Goal: Information Seeking & Learning: Learn about a topic

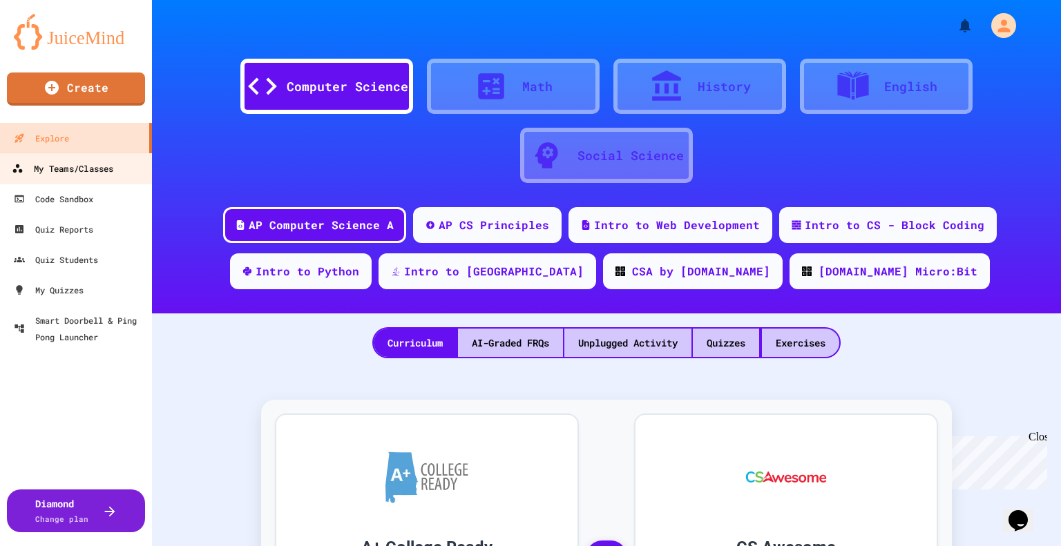
click at [64, 178] on link "My Teams/Classes" at bounding box center [76, 168] width 157 height 31
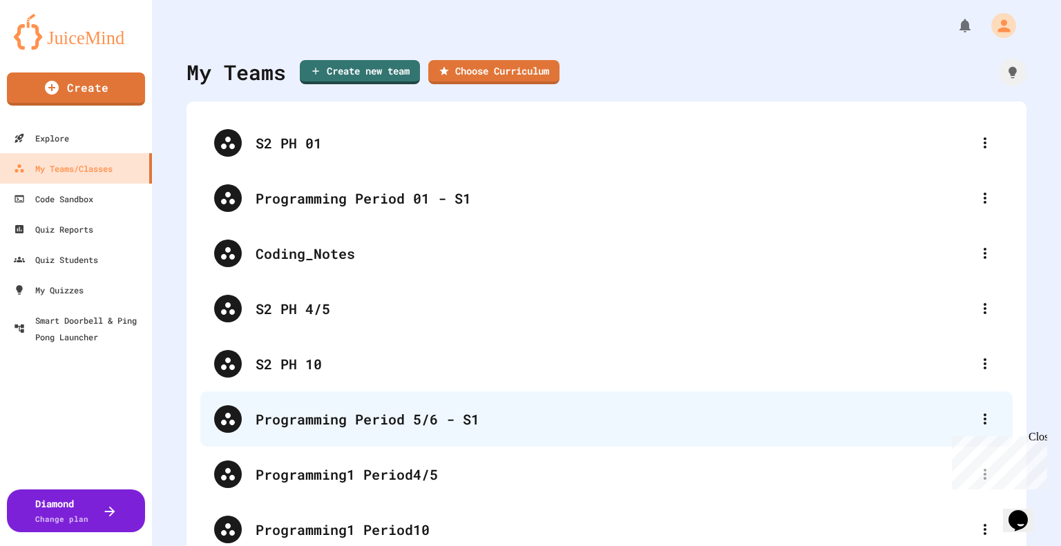
click at [418, 415] on div "Programming Period 5/6 - S1" at bounding box center [614, 419] width 716 height 21
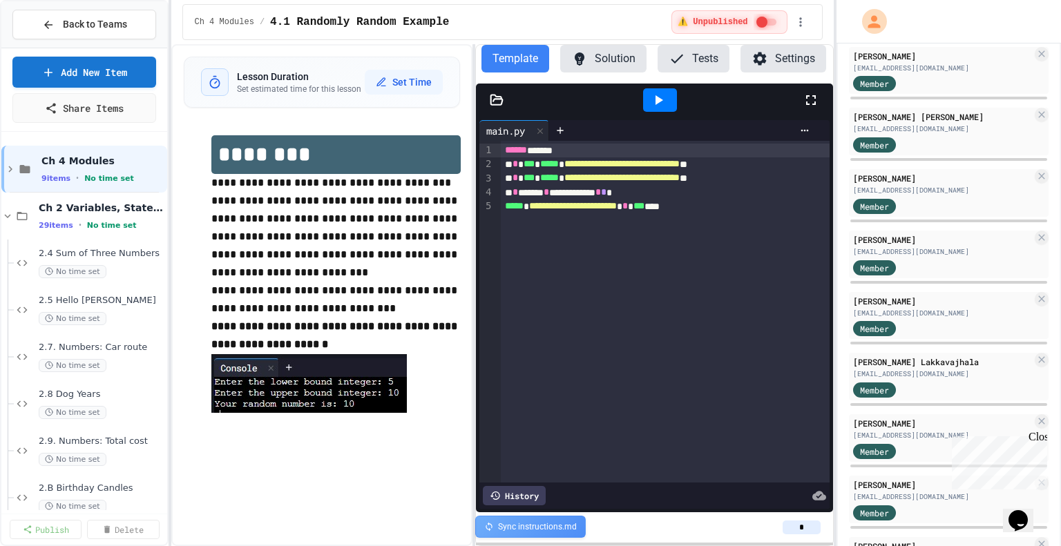
scroll to position [536, 0]
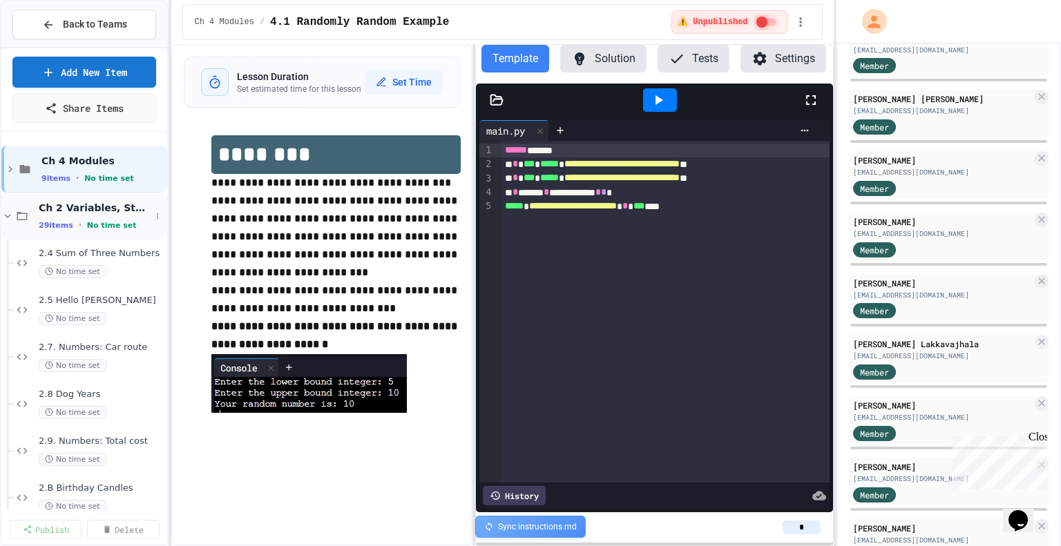
click at [43, 209] on span "Ch 2 Variables, Statements & Expressions" at bounding box center [95, 208] width 112 height 12
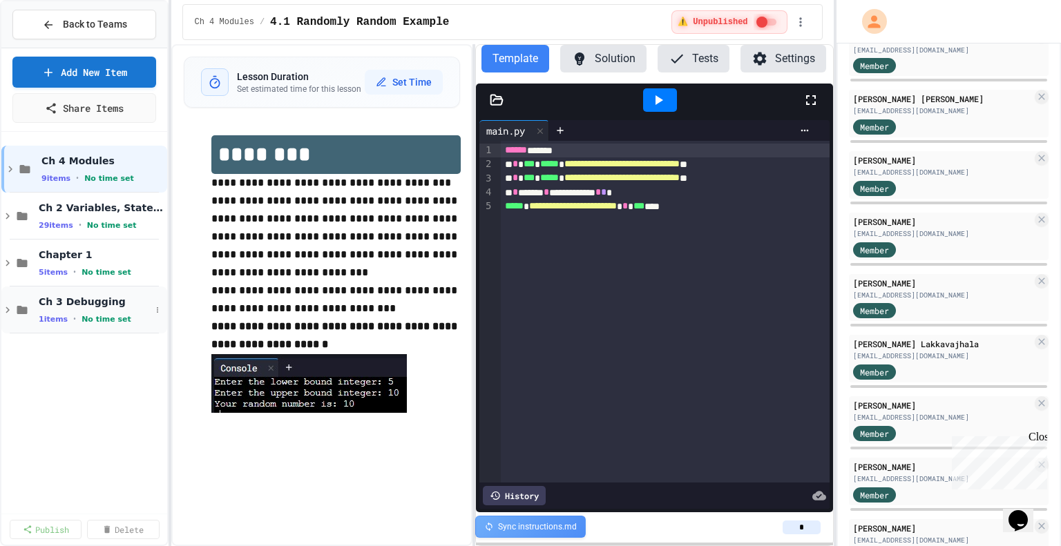
click at [64, 318] on span "1 items" at bounding box center [53, 319] width 29 height 9
click at [67, 348] on span "3.1 Debug Each Step" at bounding box center [95, 348] width 112 height 12
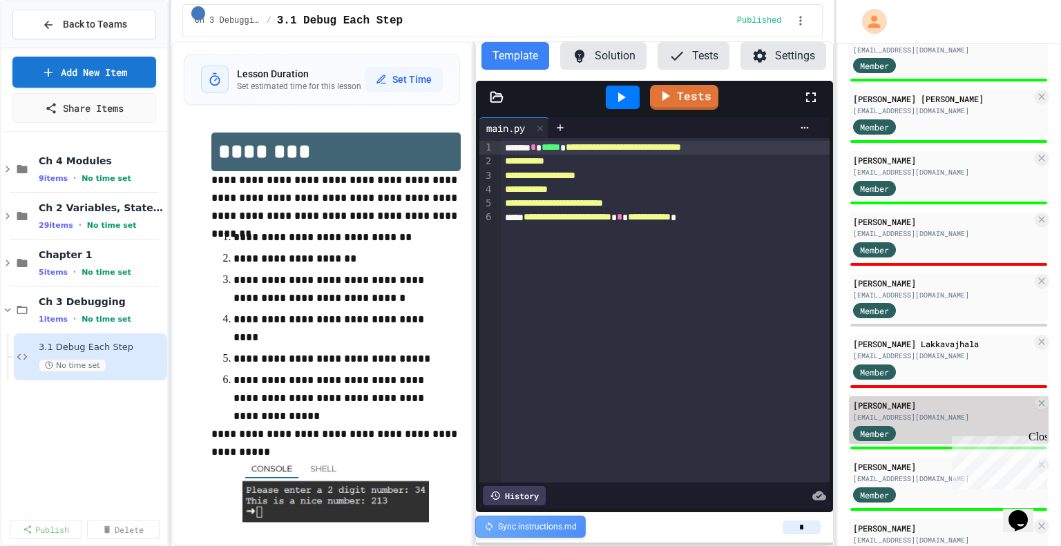
click at [923, 412] on div "[EMAIL_ADDRESS][DOMAIN_NAME]" at bounding box center [942, 417] width 179 height 10
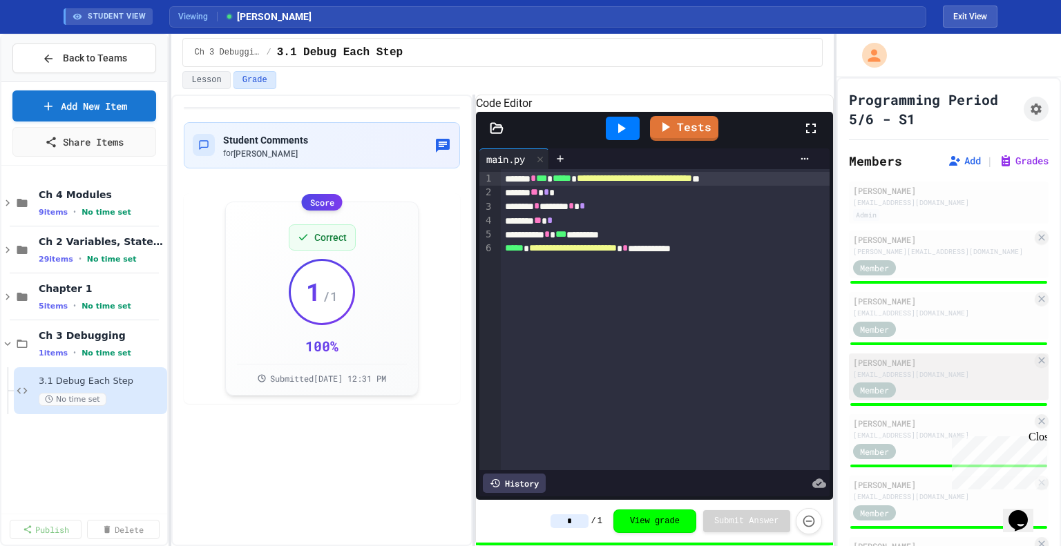
click at [928, 381] on div "Member" at bounding box center [942, 389] width 179 height 17
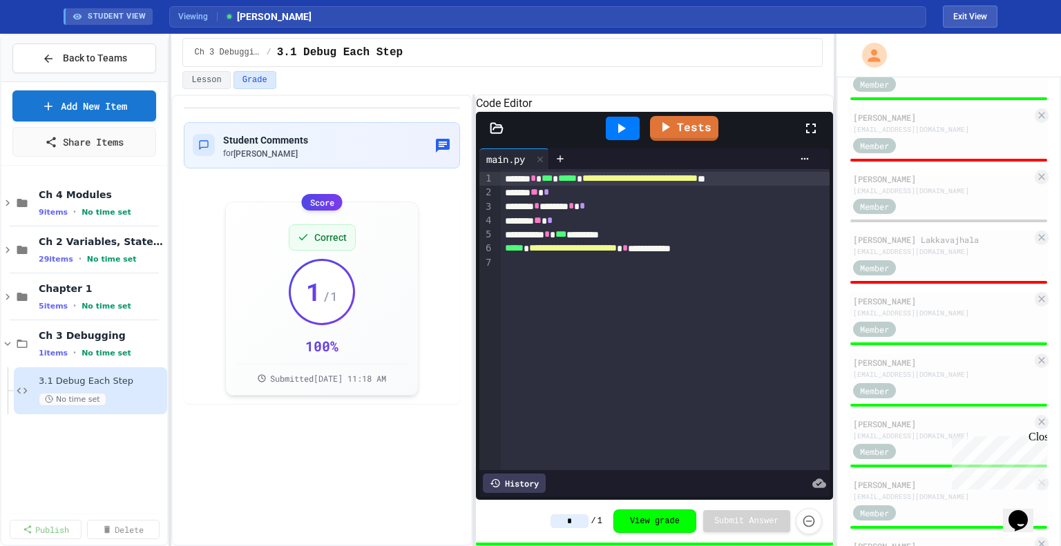
scroll to position [694, 0]
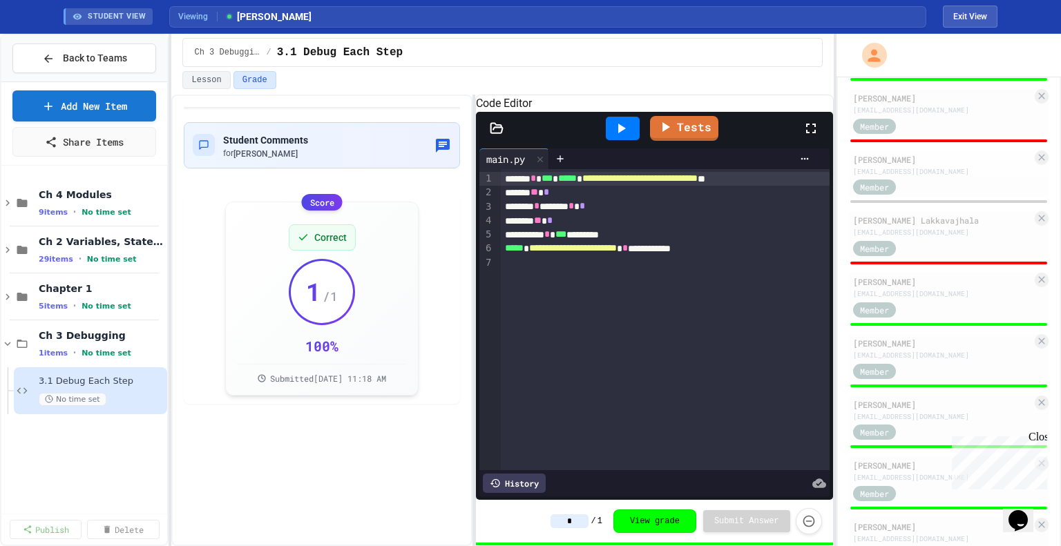
click at [942, 195] on div "[PERSON_NAME] [PERSON_NAME][EMAIL_ADDRESS][DOMAIN_NAME] Member" at bounding box center [949, 178] width 200 height 55
click at [934, 183] on div "Member" at bounding box center [942, 186] width 179 height 17
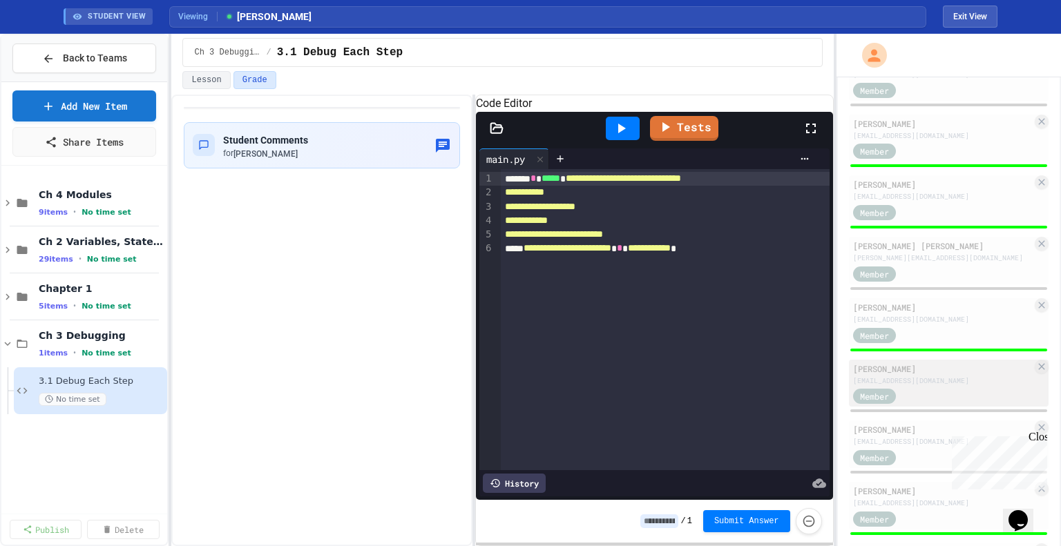
scroll to position [1279, 0]
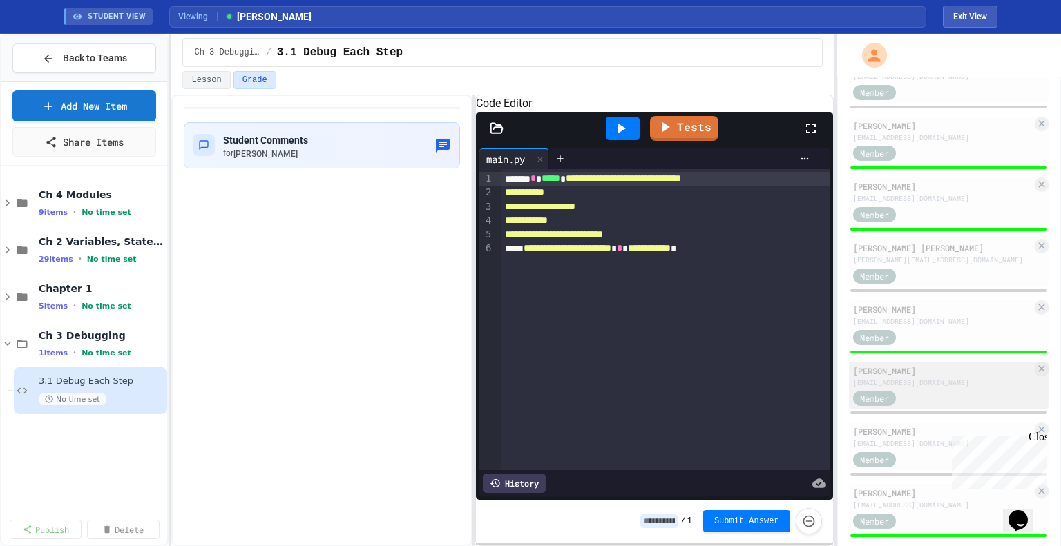
click at [944, 439] on div "[EMAIL_ADDRESS][DOMAIN_NAME]" at bounding box center [942, 444] width 179 height 10
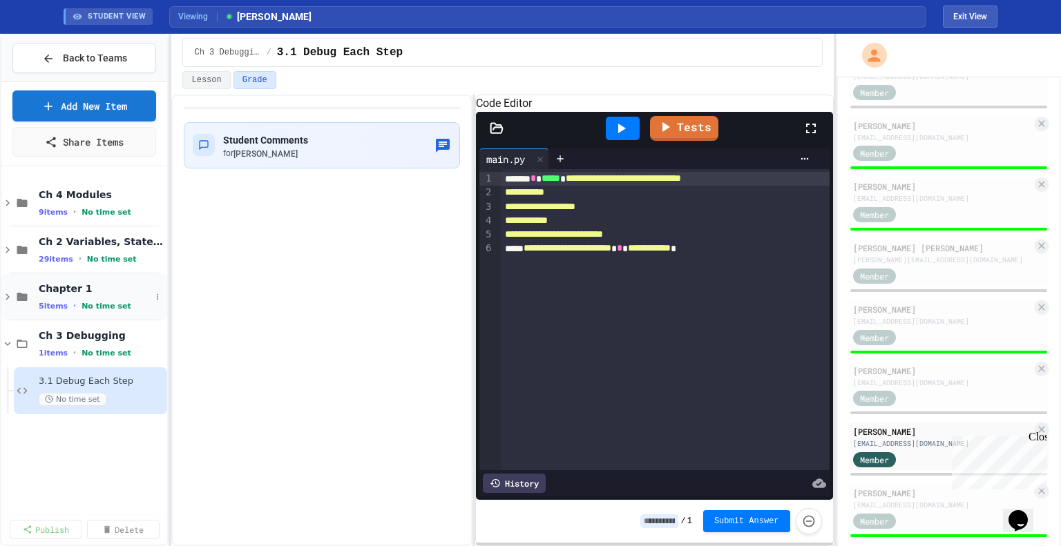
click at [130, 295] on div "Chapter 1 5 items • No time set" at bounding box center [95, 297] width 112 height 29
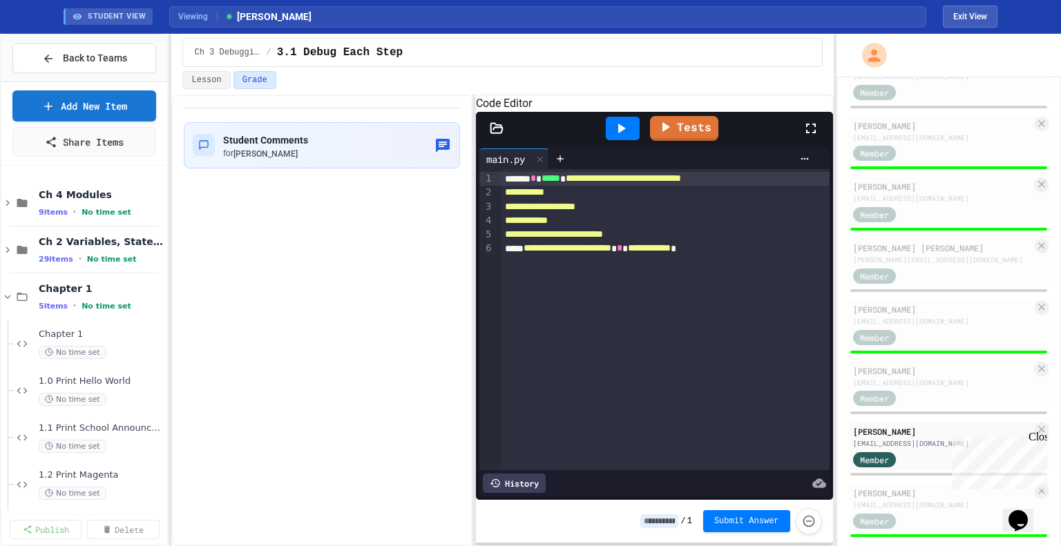
click at [130, 295] on div "Chapter 1 5 items • No time set" at bounding box center [102, 297] width 126 height 29
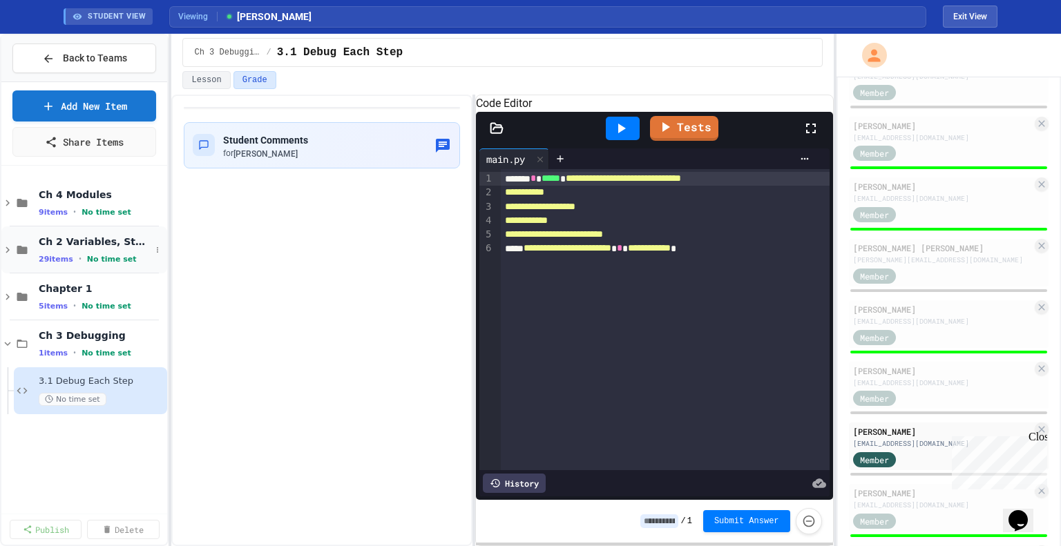
click at [129, 238] on span "Ch 2 Variables, Statements & Expressions" at bounding box center [95, 242] width 112 height 12
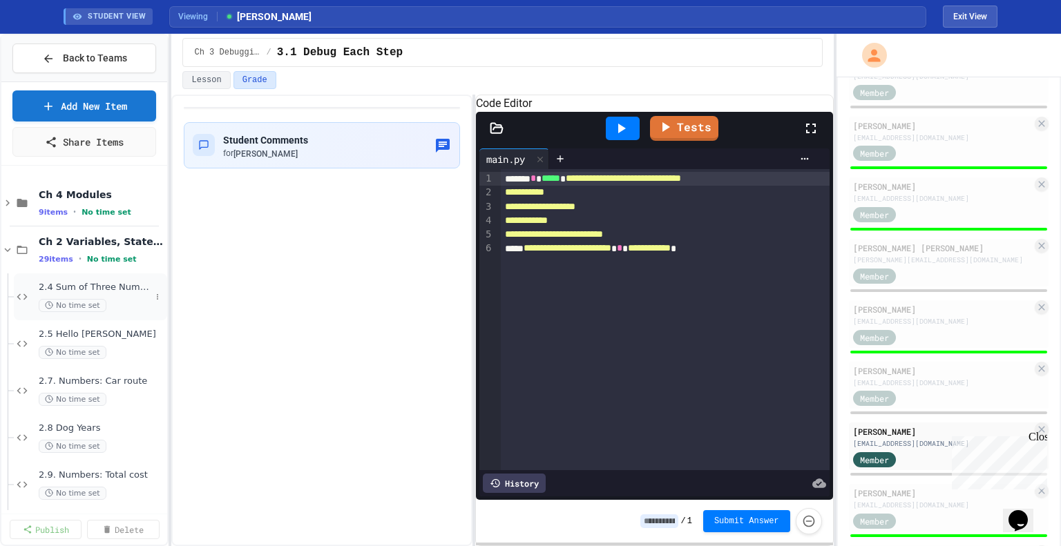
click at [117, 307] on div "No time set" at bounding box center [95, 305] width 112 height 13
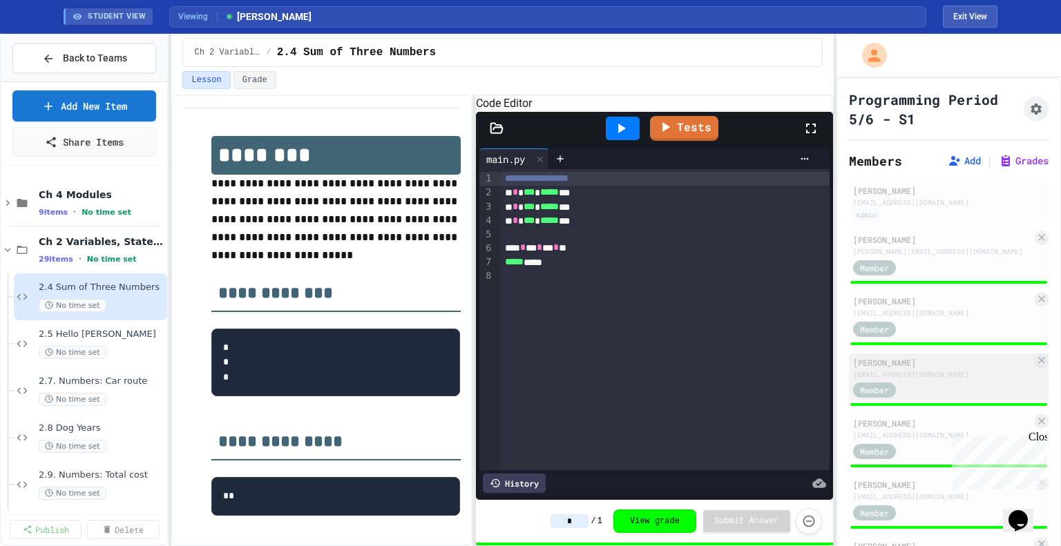
click at [932, 367] on div "[PERSON_NAME]" at bounding box center [942, 362] width 179 height 12
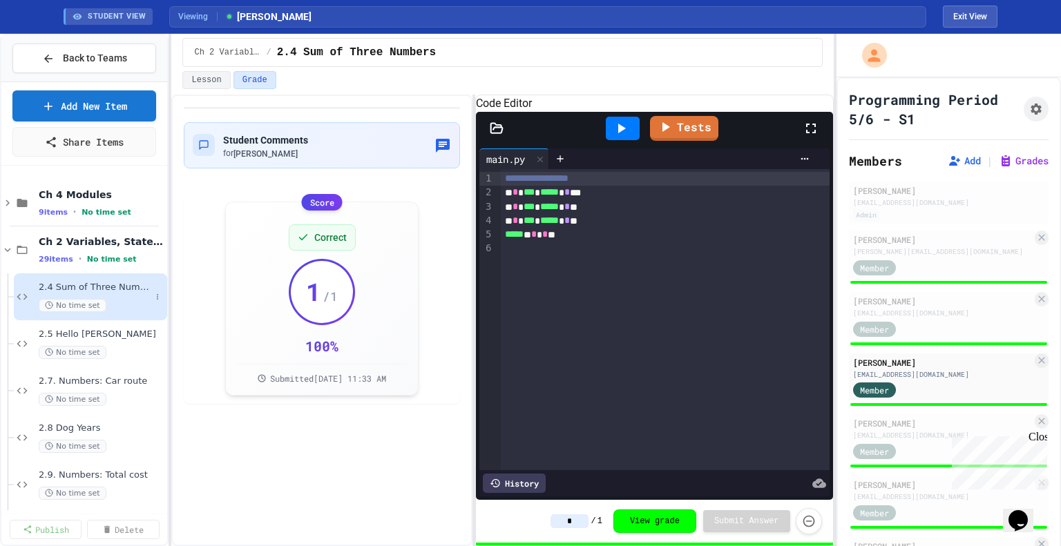
scroll to position [50, 0]
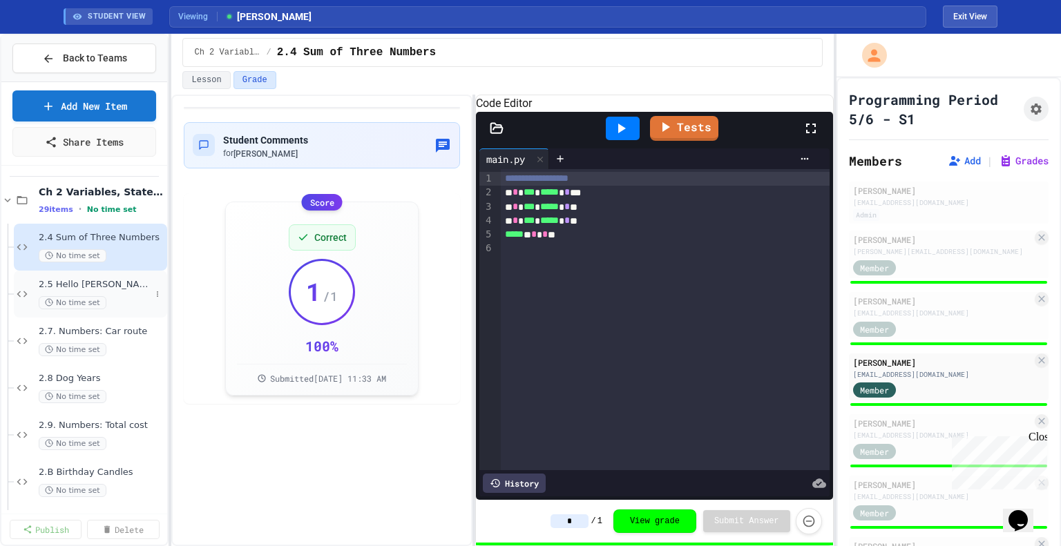
click at [119, 287] on span "2.5 Hello [PERSON_NAME]" at bounding box center [95, 285] width 112 height 12
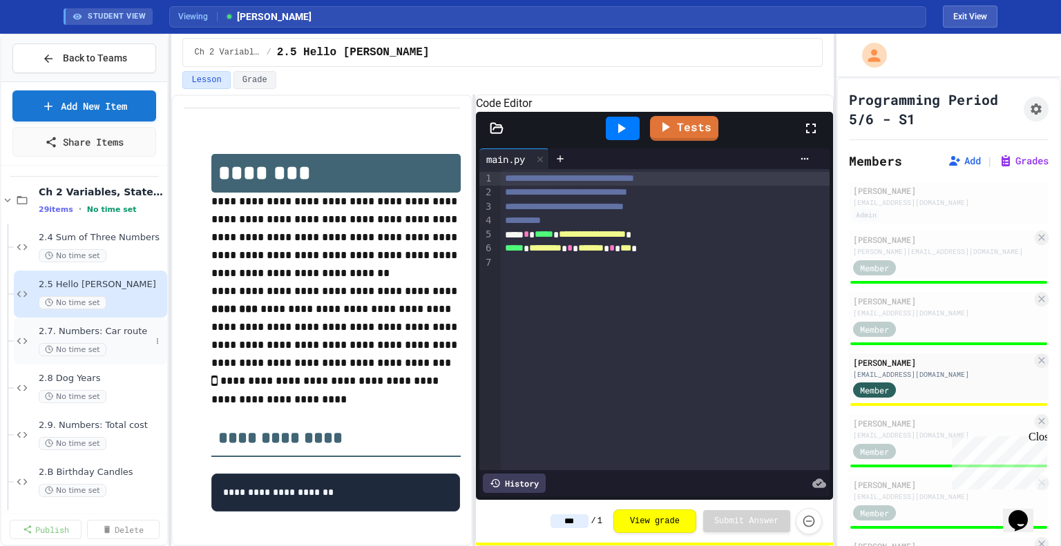
click at [111, 336] on span "2.7. Numbers: Car route" at bounding box center [95, 332] width 112 height 12
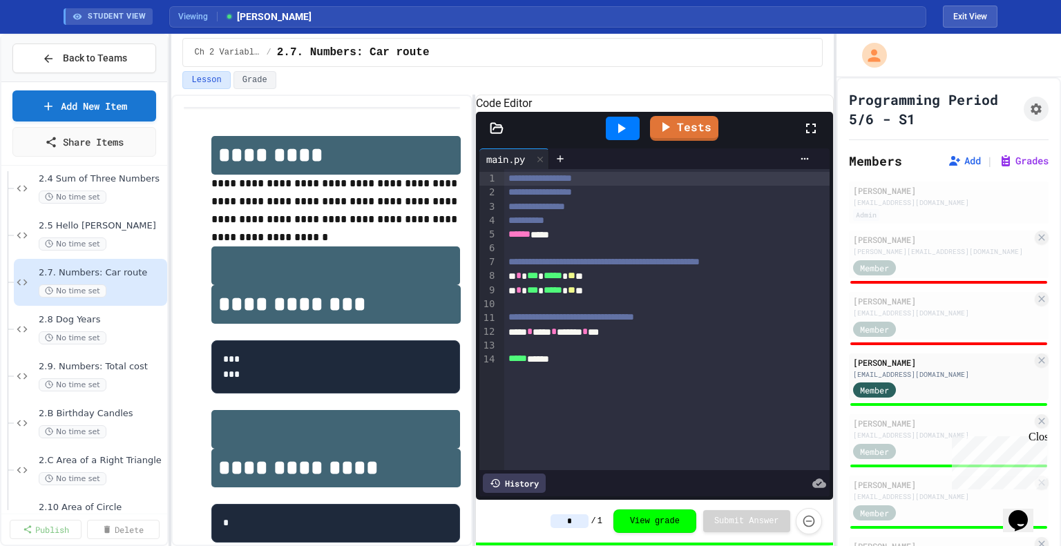
scroll to position [111, 0]
click at [110, 327] on div "2.8 Dog Years No time set" at bounding box center [95, 327] width 112 height 30
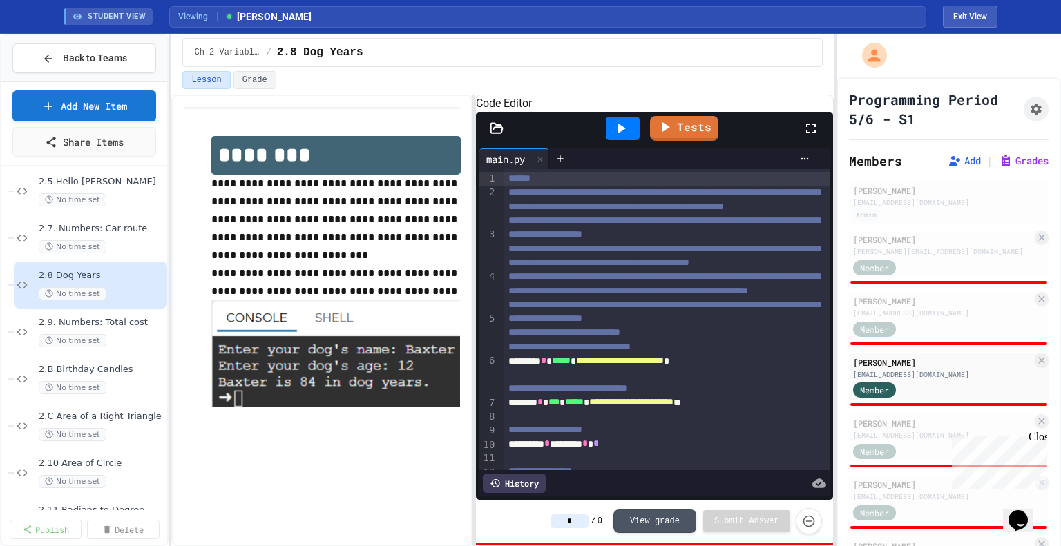
scroll to position [111, 0]
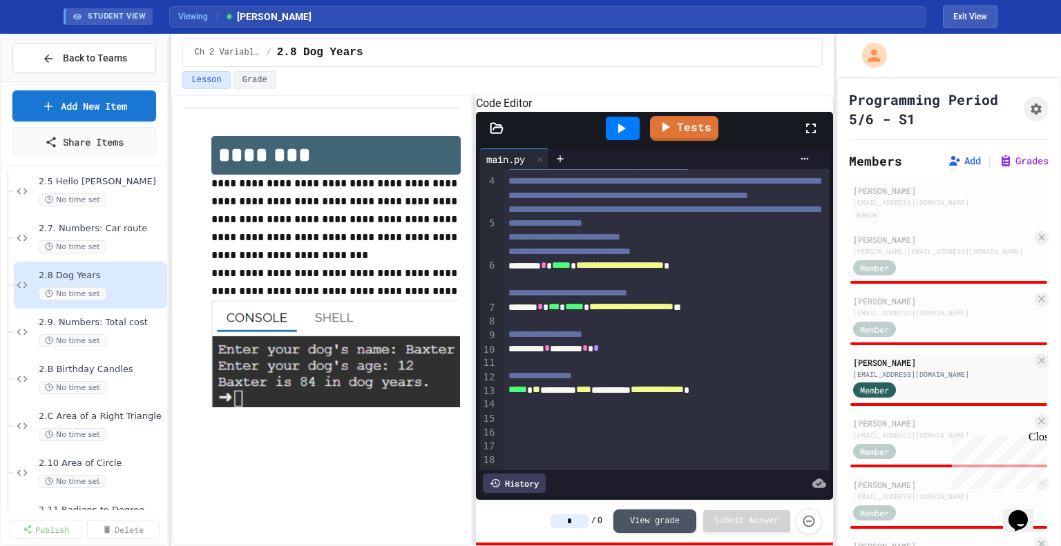
click at [538, 485] on div "History" at bounding box center [514, 483] width 63 height 19
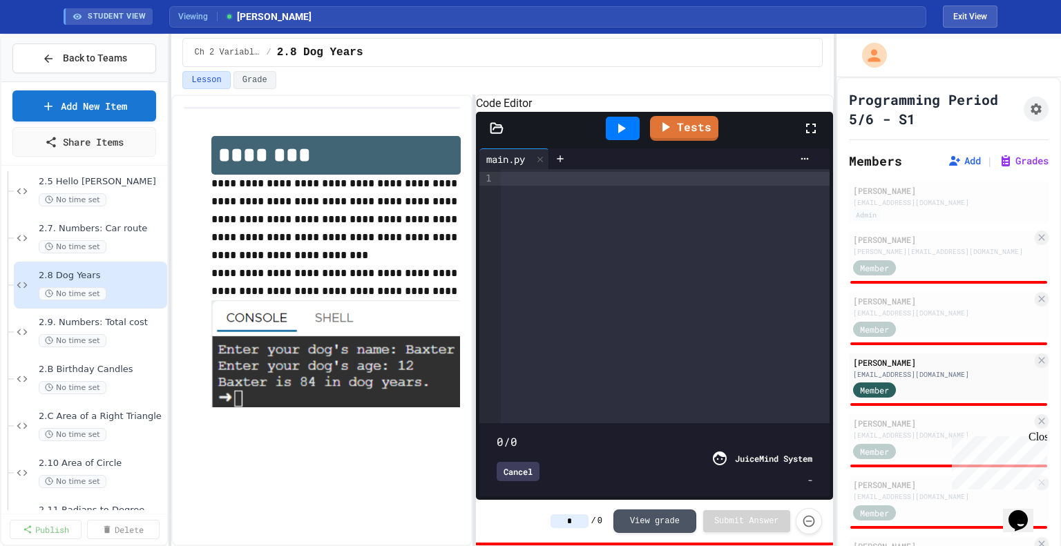
type input "***"
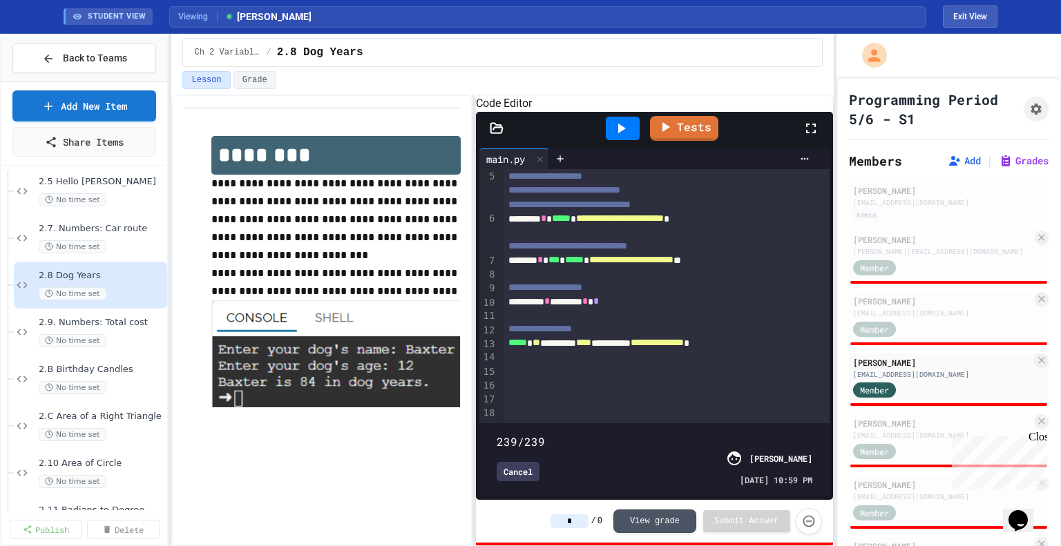
scroll to position [179, 0]
click at [122, 319] on span "2.9. Numbers: Total cost" at bounding box center [95, 323] width 112 height 12
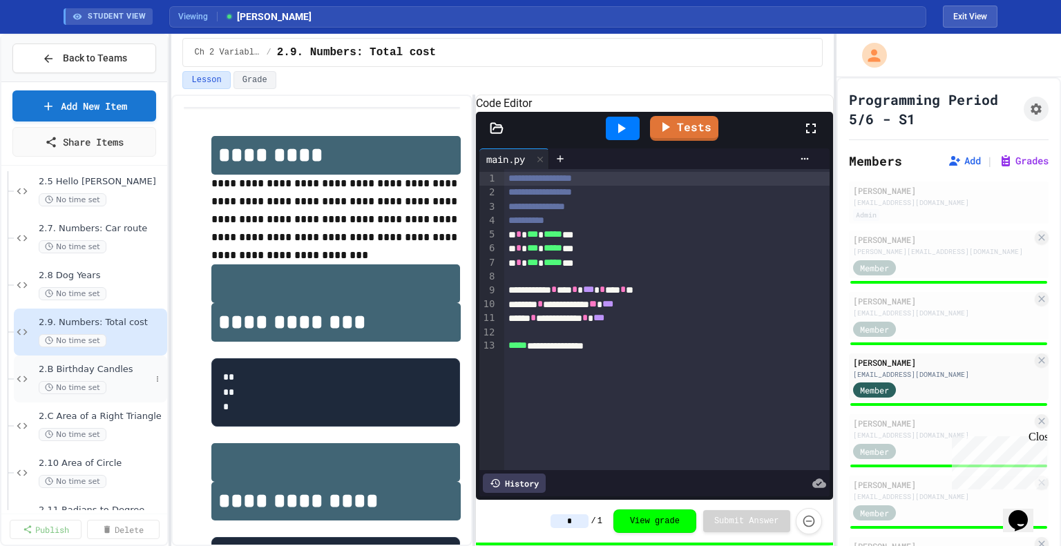
click at [121, 374] on div "2.B Birthday Candles No time set" at bounding box center [95, 379] width 112 height 30
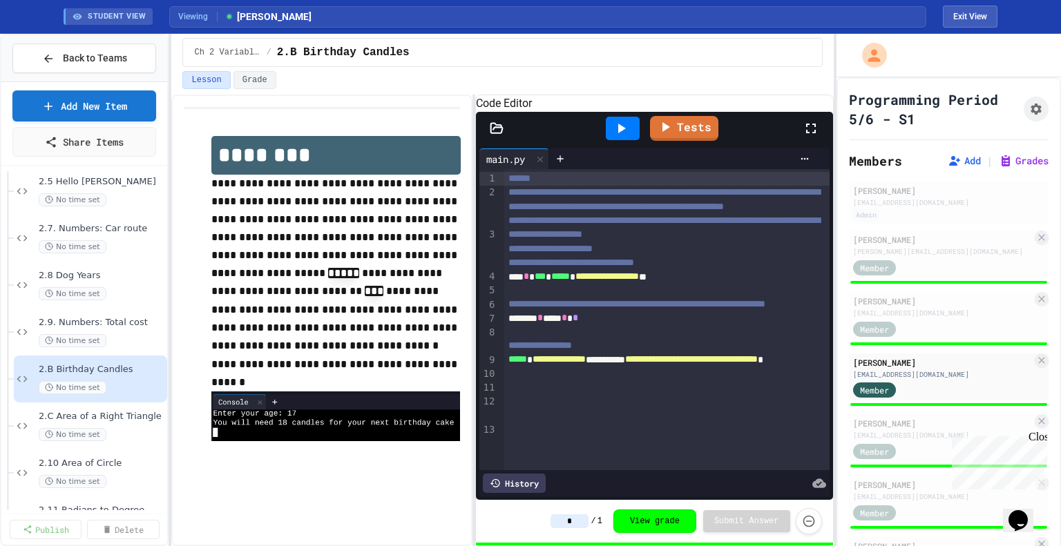
click at [519, 486] on div "History" at bounding box center [514, 483] width 63 height 19
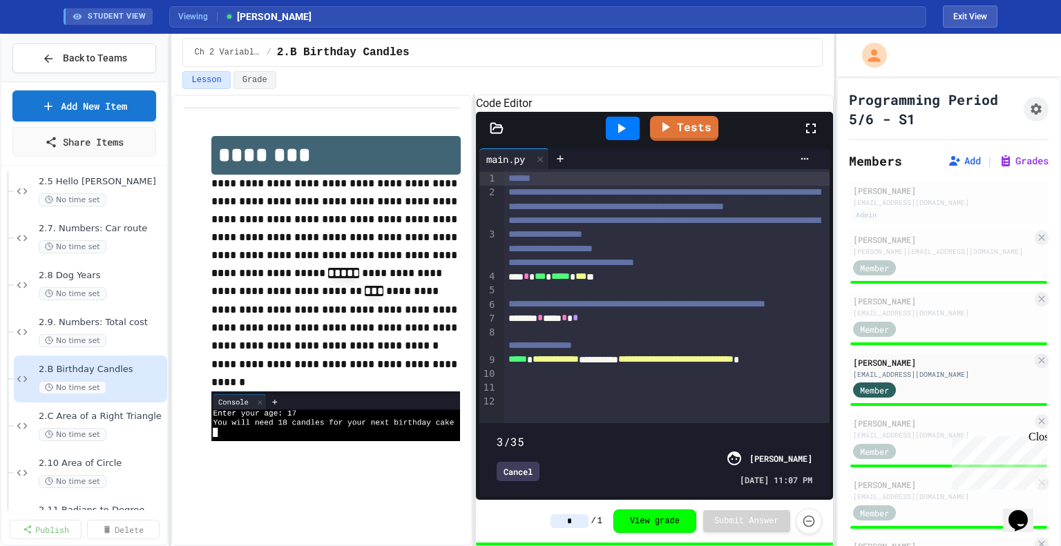
type input "*"
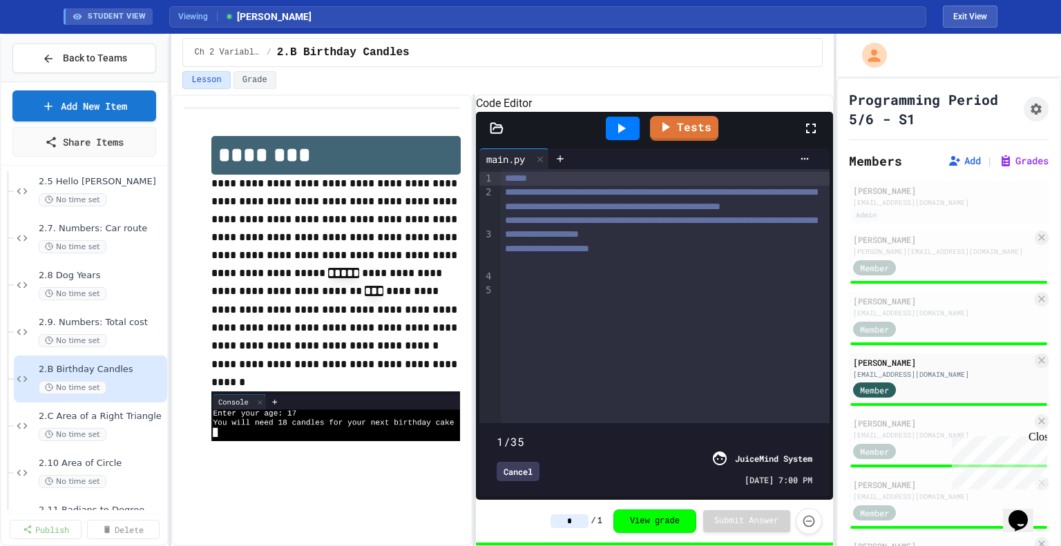
drag, startPoint x: 804, startPoint y: 419, endPoint x: 498, endPoint y: 380, distance: 308.5
click at [498, 380] on div "**********" at bounding box center [654, 332] width 350 height 327
click at [77, 426] on div "2.C Area of a Right Triangle No time set" at bounding box center [95, 426] width 112 height 30
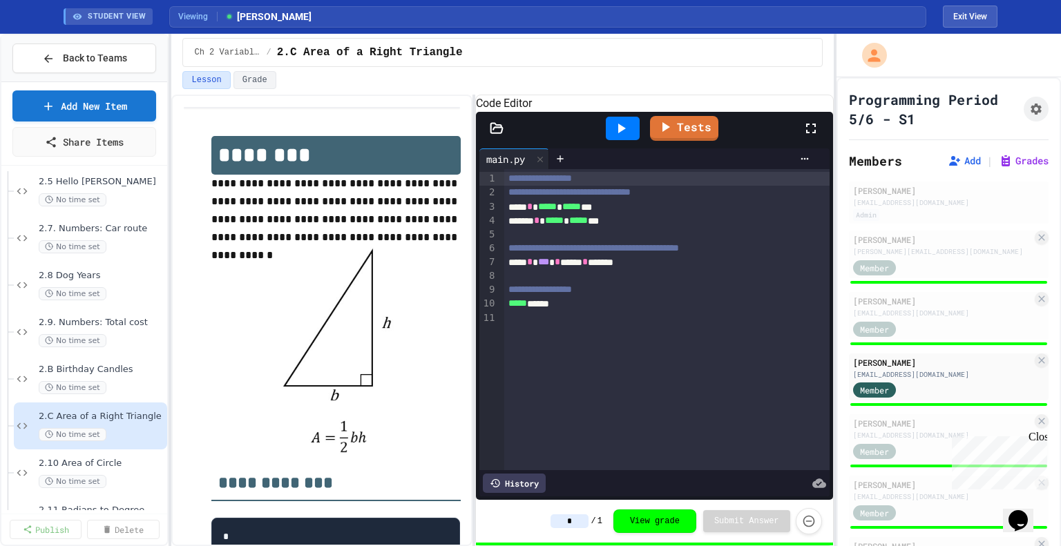
click at [529, 477] on div "History" at bounding box center [514, 483] width 63 height 19
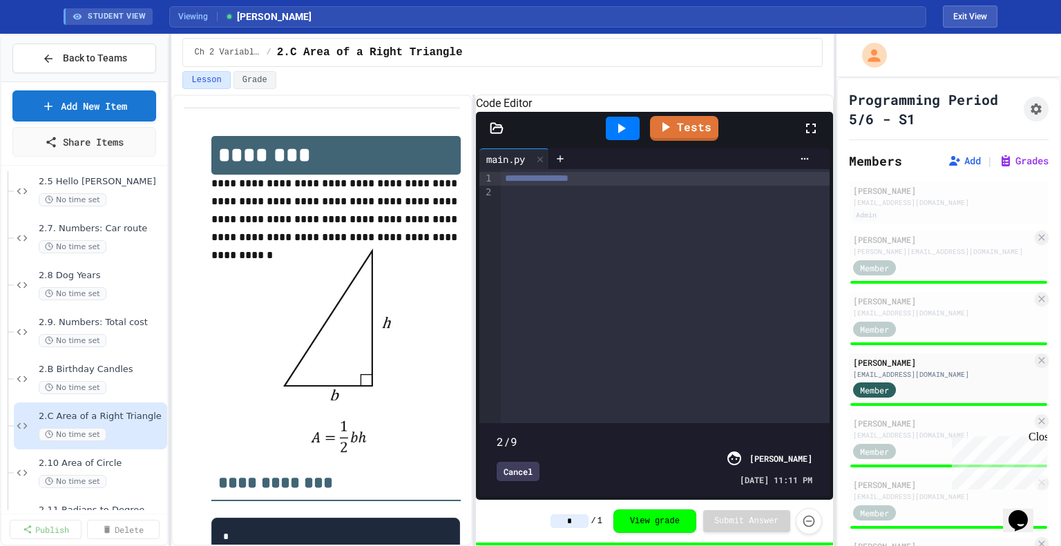
type input "*"
drag, startPoint x: 817, startPoint y: 424, endPoint x: 487, endPoint y: 407, distance: 330.0
click at [487, 427] on div "2/9 Cancel [PERSON_NAME] [DATE] 11:11 PM" at bounding box center [654, 460] width 343 height 66
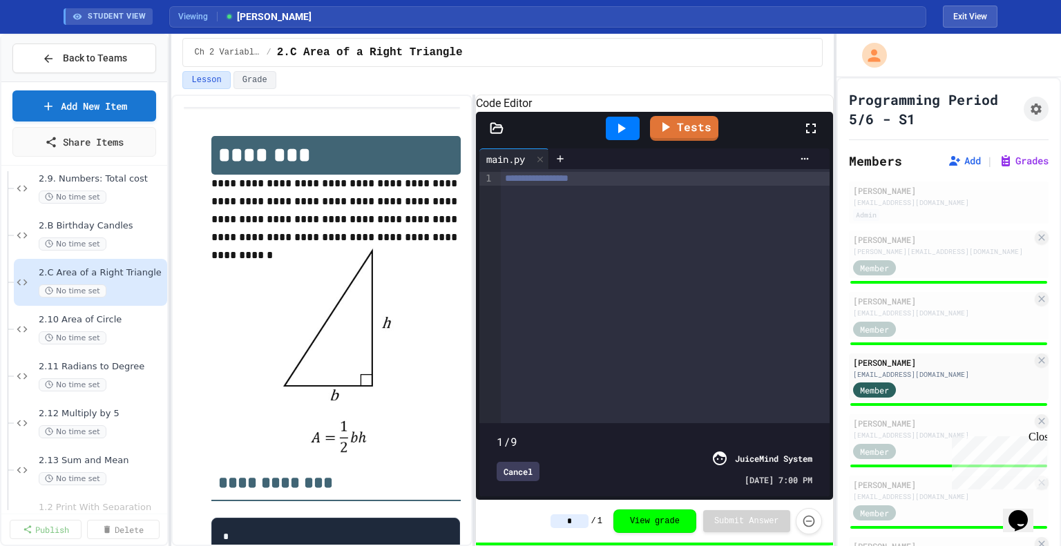
scroll to position [301, 0]
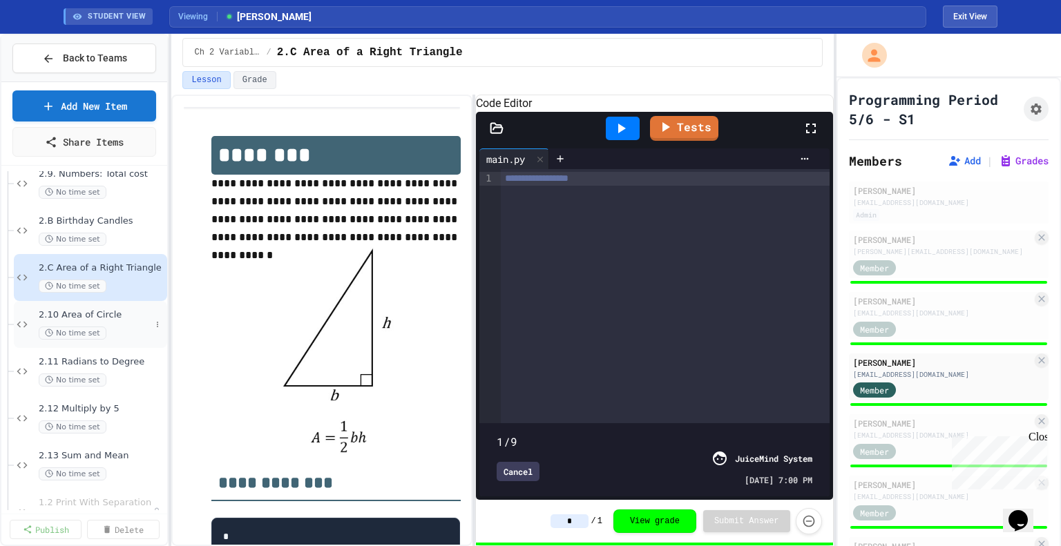
click at [124, 307] on div "2.10 Area of Circle No time set" at bounding box center [90, 324] width 153 height 47
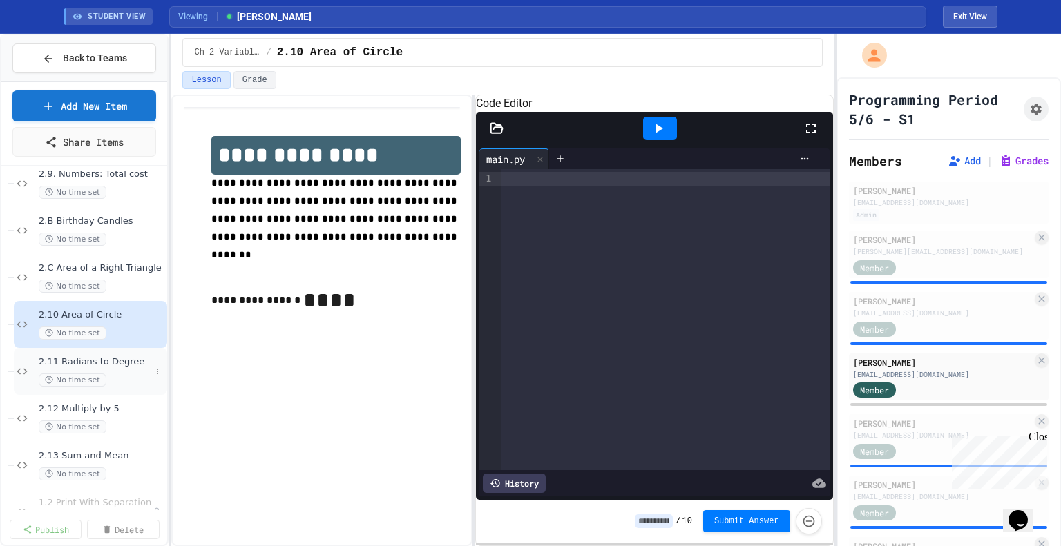
click at [116, 357] on span "2.11 Radians to Degree" at bounding box center [95, 362] width 112 height 12
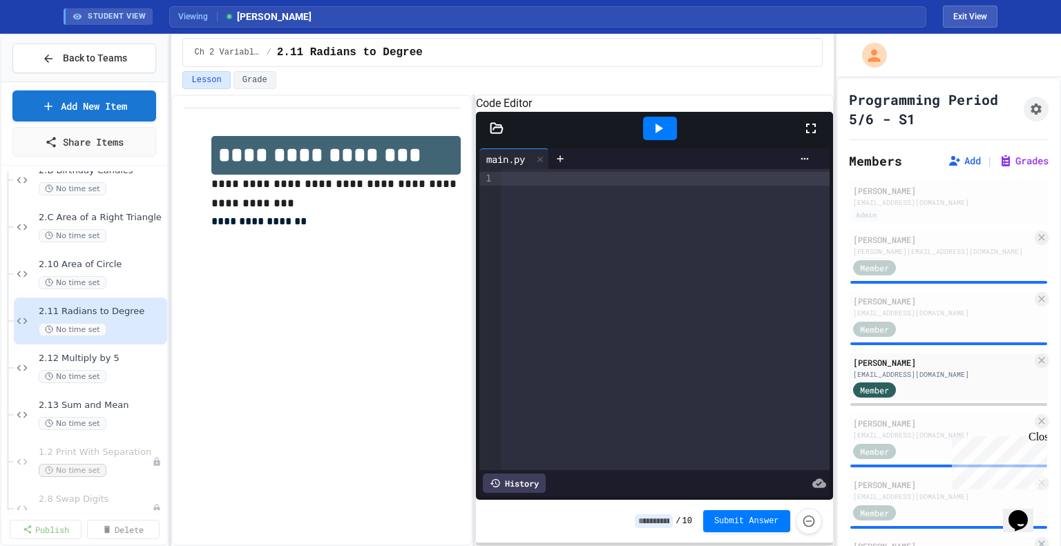
scroll to position [366, 0]
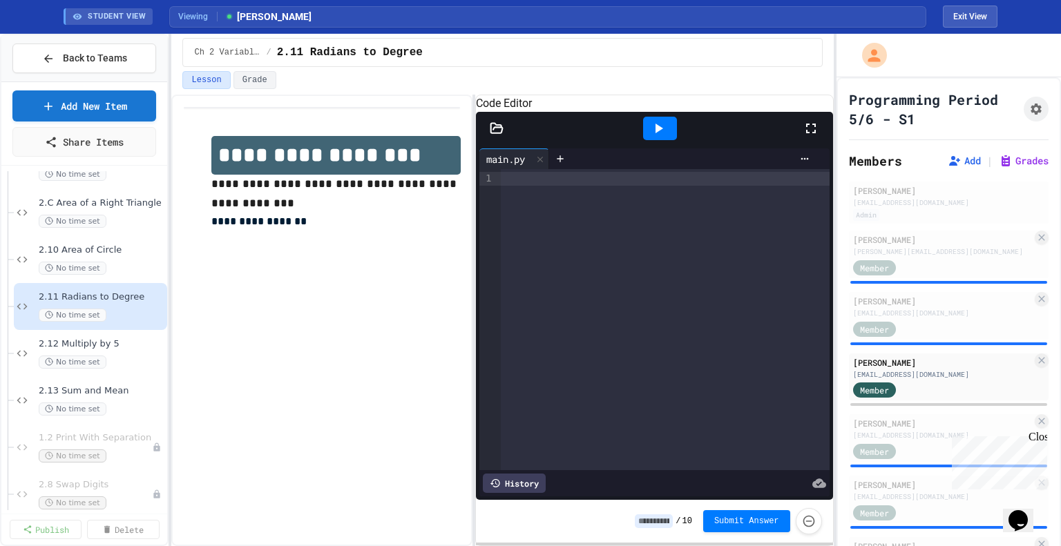
click at [116, 357] on div "No time set" at bounding box center [102, 362] width 126 height 13
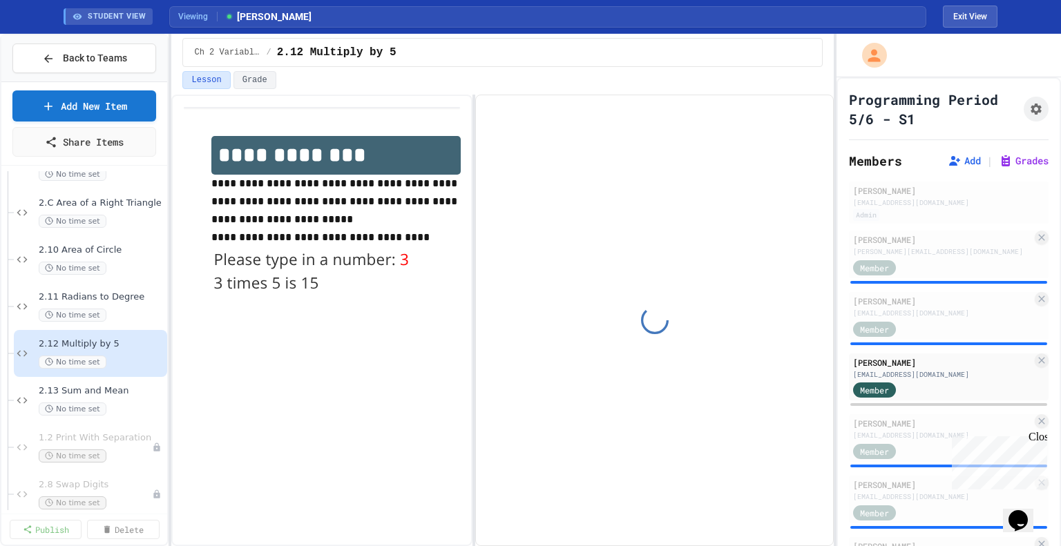
click at [121, 386] on span "2.13 Sum and Mean" at bounding box center [102, 392] width 126 height 12
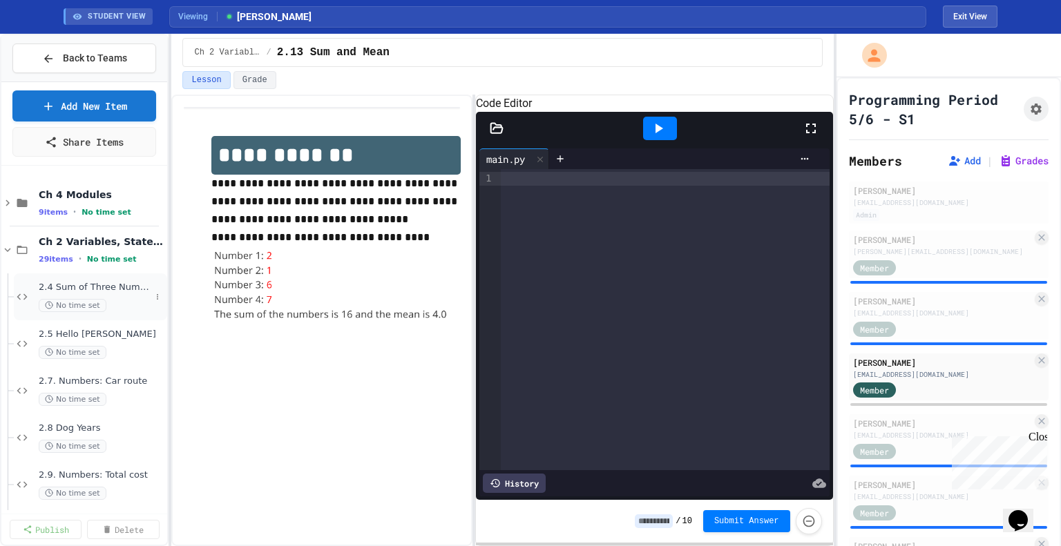
click at [129, 278] on div "2.4 Sum of Three Numbers No time set" at bounding box center [90, 297] width 153 height 47
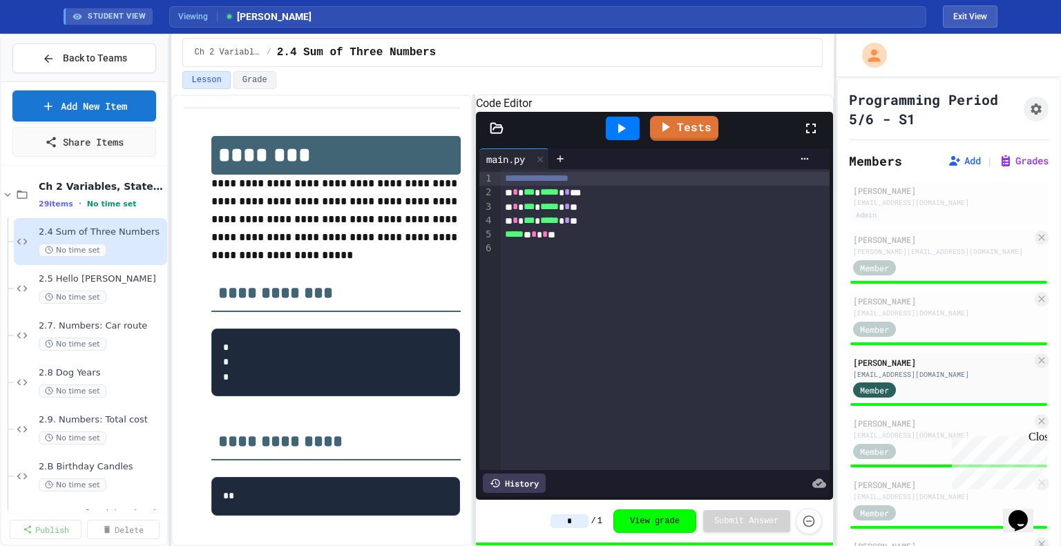
scroll to position [56, 0]
click at [129, 278] on span "2.5 Hello [PERSON_NAME]" at bounding box center [102, 279] width 126 height 12
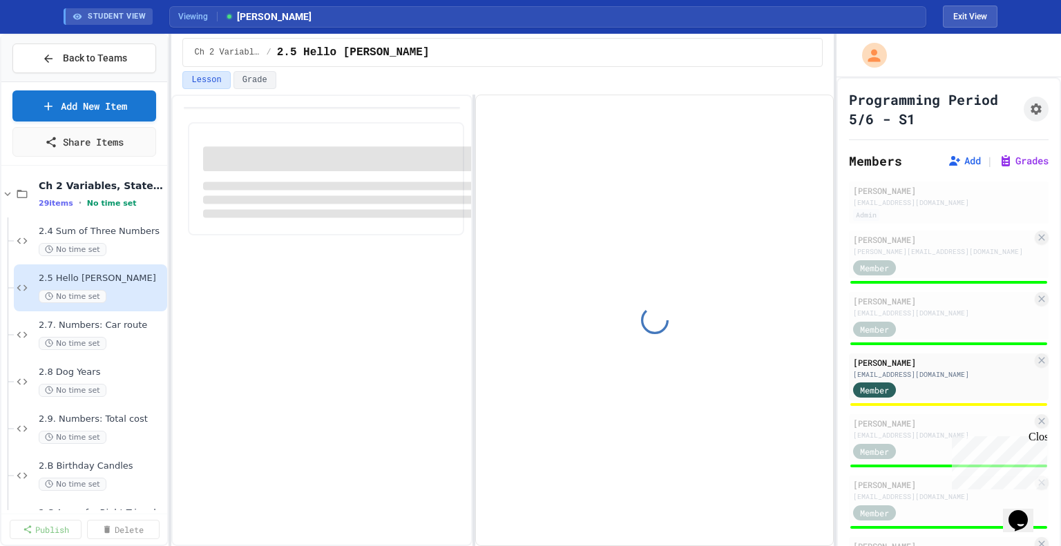
click at [129, 278] on span "2.5 Hello [PERSON_NAME]" at bounding box center [102, 279] width 126 height 12
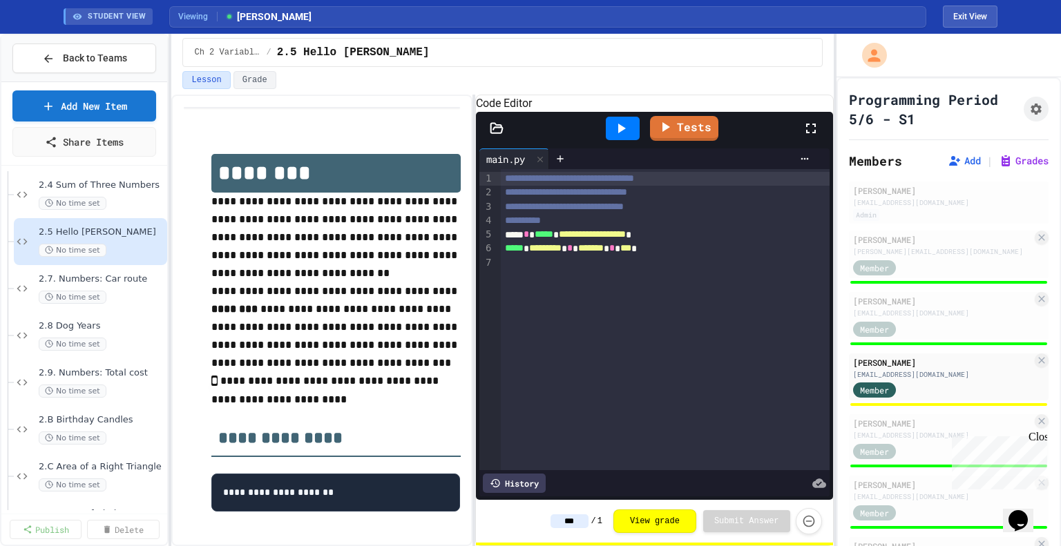
click at [129, 278] on span "2.7. Numbers: Car route" at bounding box center [102, 280] width 126 height 12
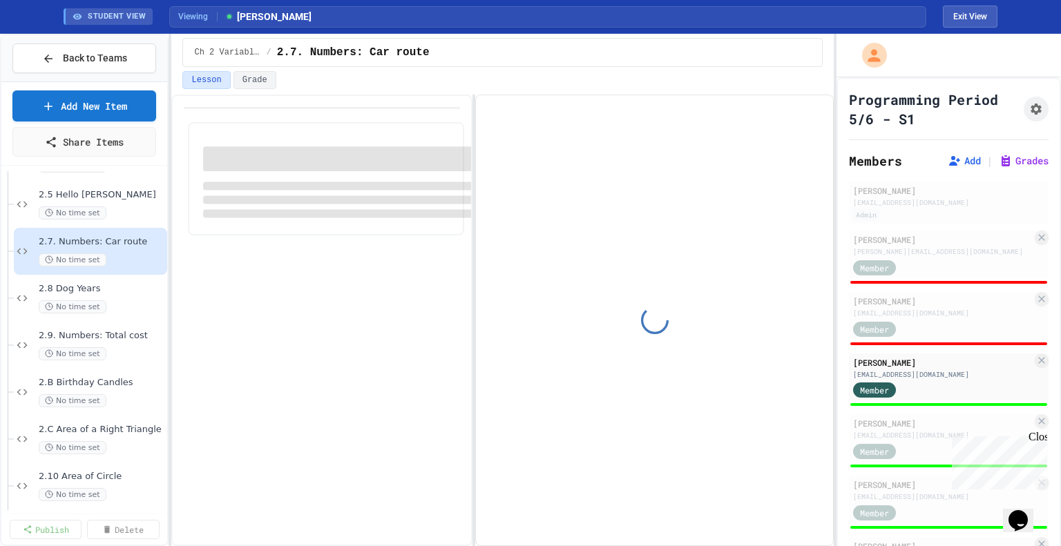
scroll to position [155, 0]
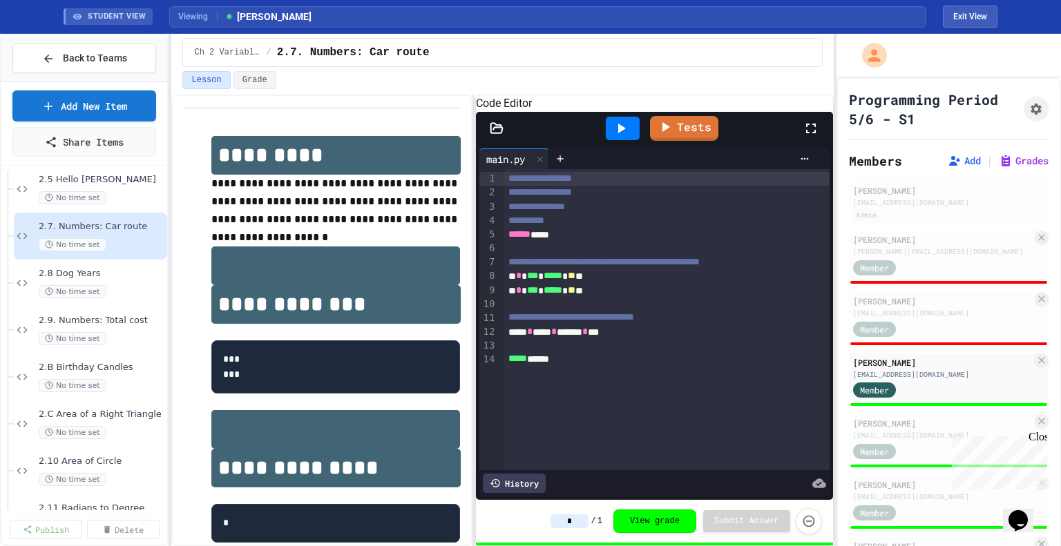
click at [129, 278] on div "2.8 Dog Years No time set" at bounding box center [102, 283] width 126 height 30
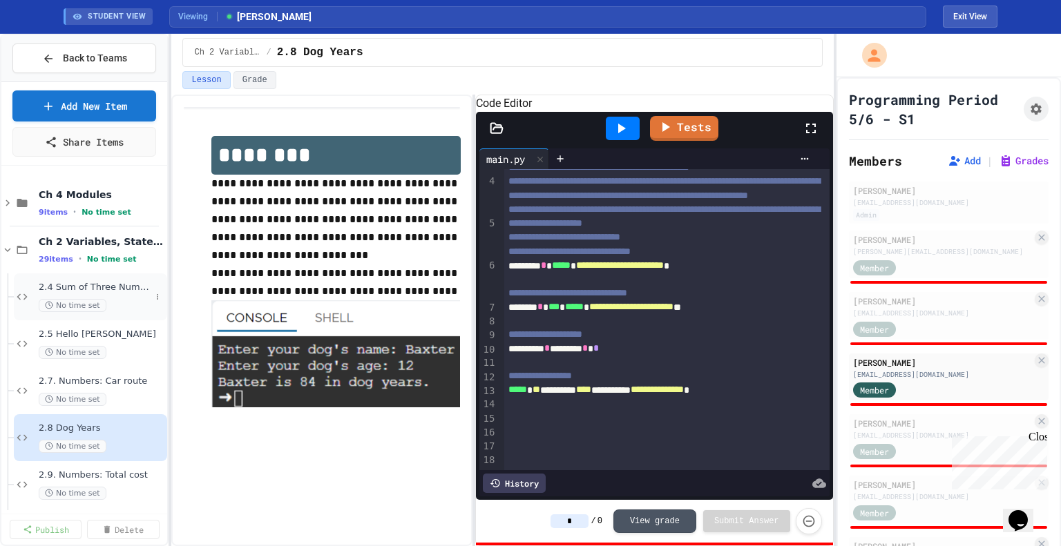
click at [110, 285] on span "2.4 Sum of Three Numbers" at bounding box center [95, 288] width 112 height 12
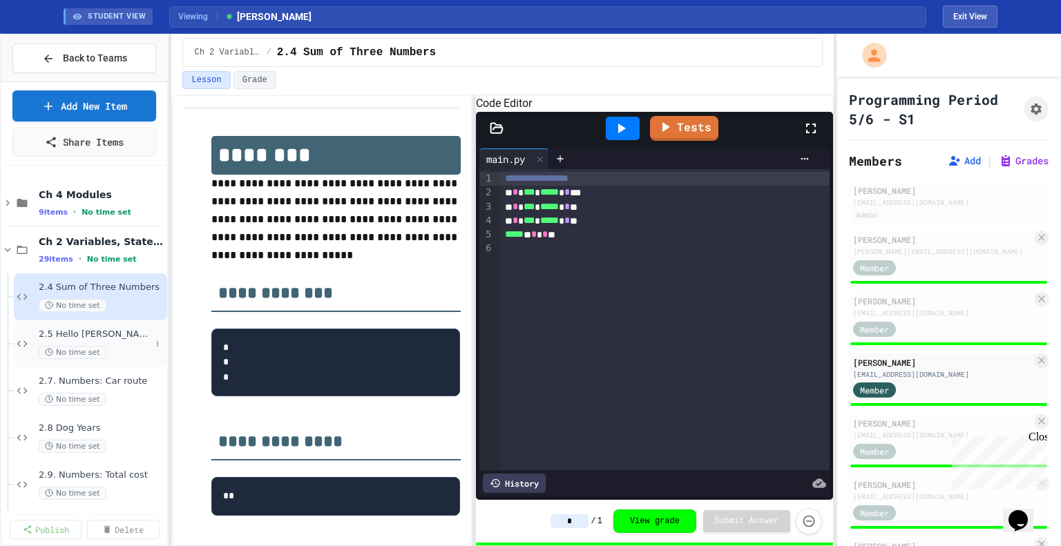
click at [119, 341] on div "2.5 Hello [PERSON_NAME] No time set" at bounding box center [95, 344] width 112 height 30
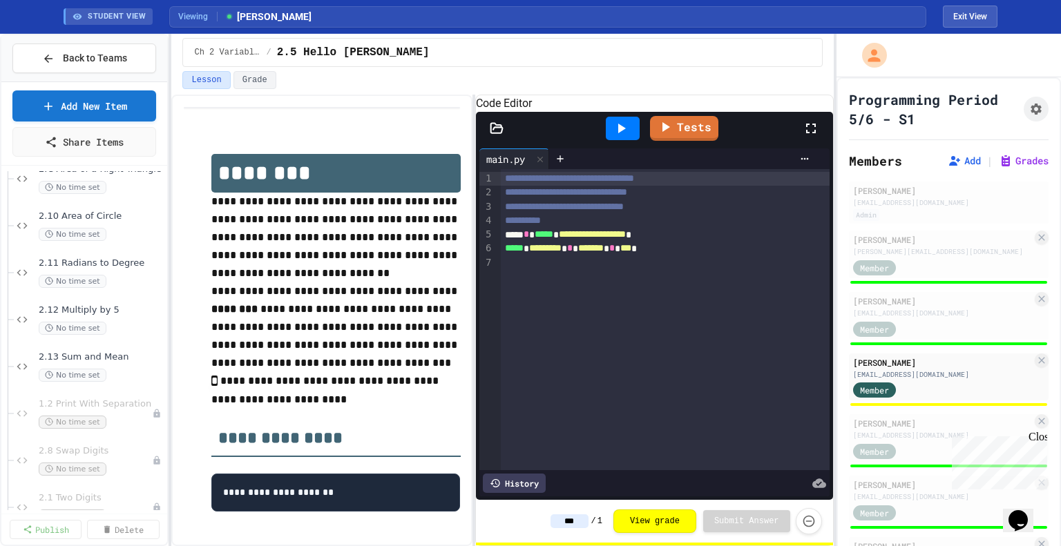
scroll to position [406, 0]
click at [117, 355] on span "2.13 Sum and Mean" at bounding box center [95, 351] width 112 height 12
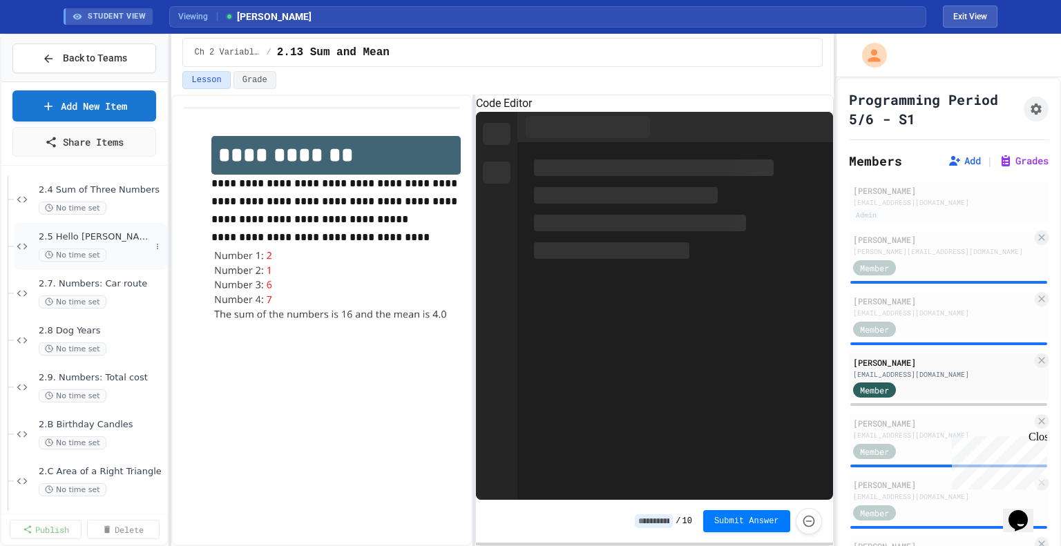
scroll to position [96, 0]
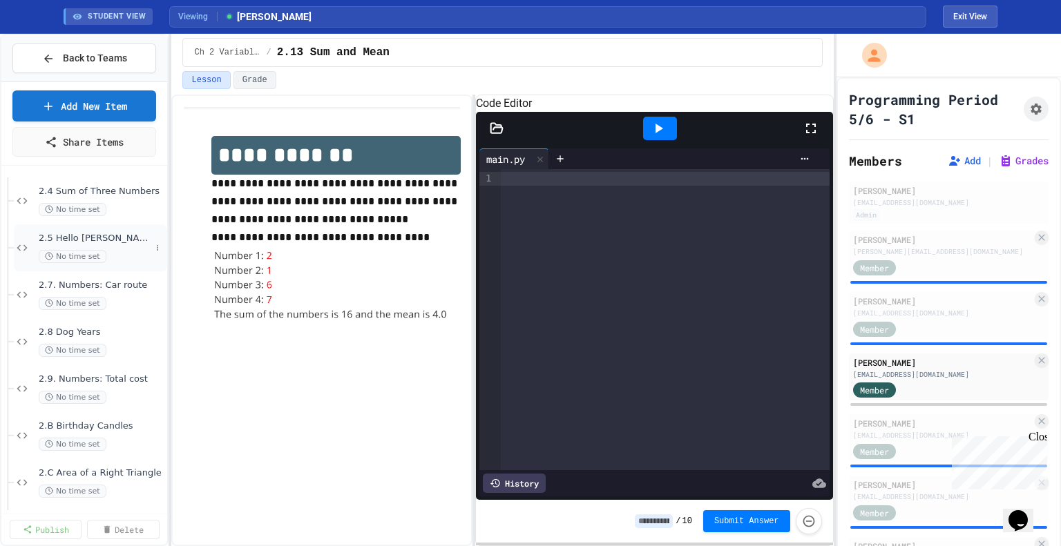
click at [120, 233] on span "2.5 Hello [PERSON_NAME]" at bounding box center [95, 239] width 112 height 12
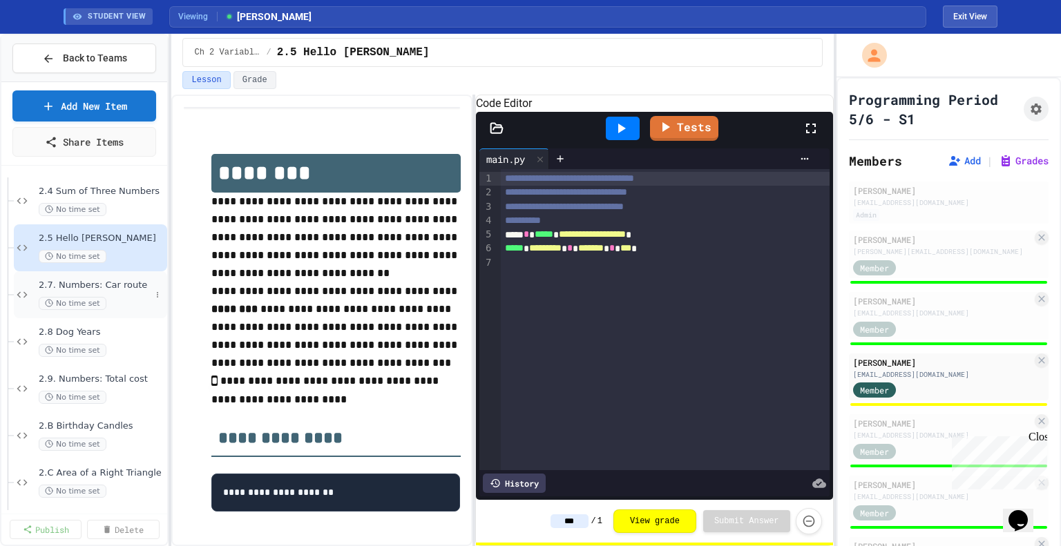
click at [113, 294] on div "2.7. Numbers: Car route No time set" at bounding box center [95, 295] width 112 height 30
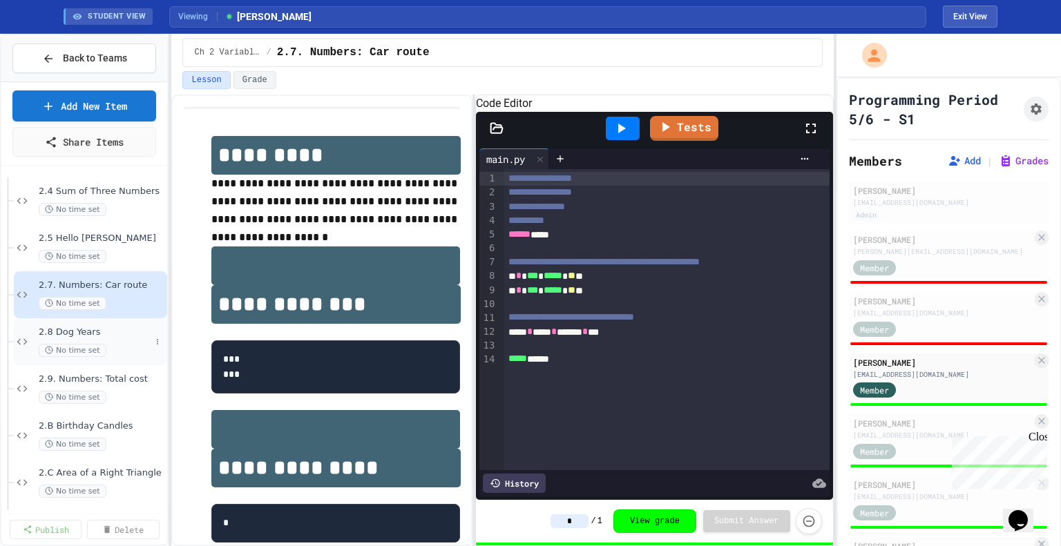
click at [115, 331] on span "2.8 Dog Years" at bounding box center [95, 333] width 112 height 12
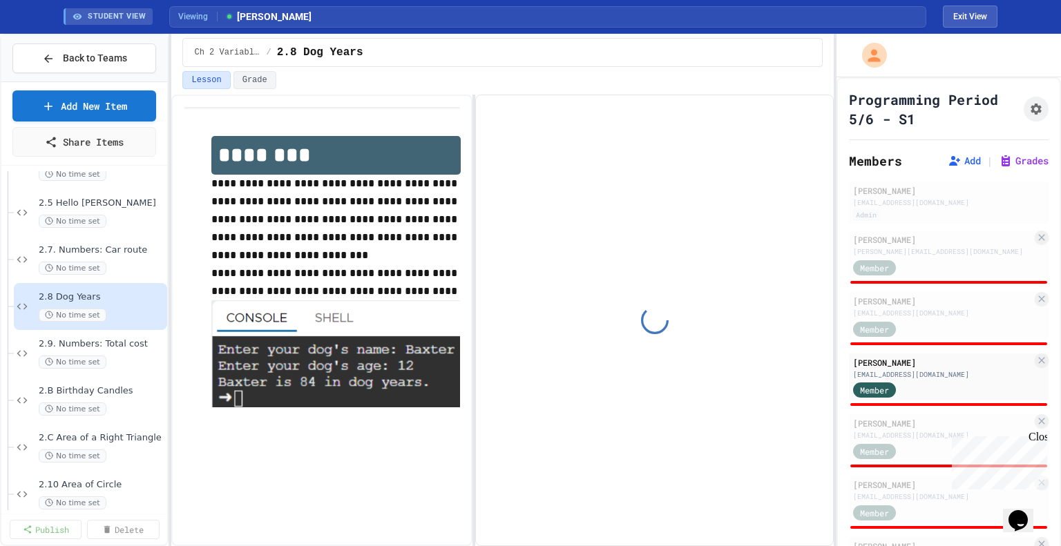
scroll to position [135, 0]
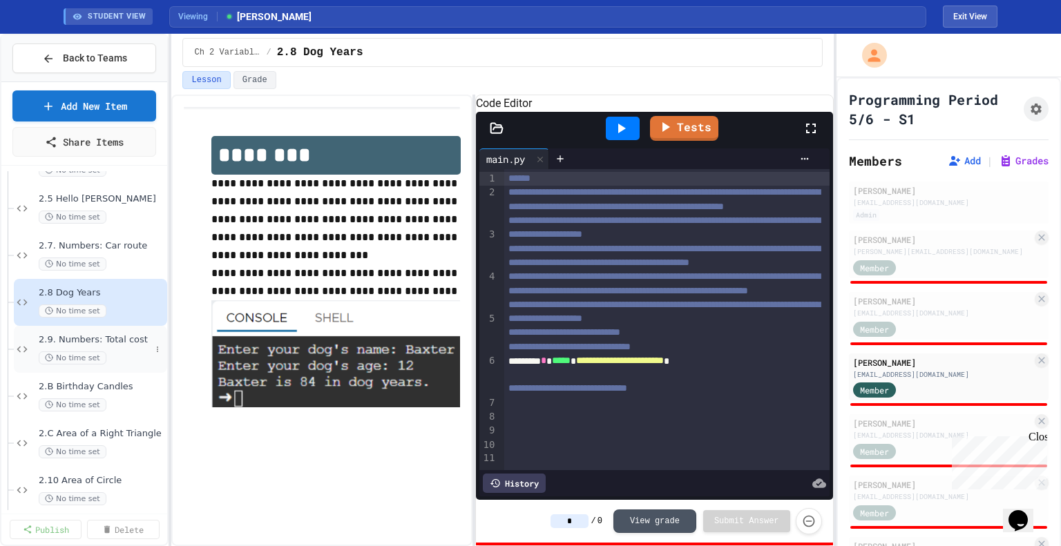
click at [117, 352] on div "No time set" at bounding box center [95, 358] width 112 height 13
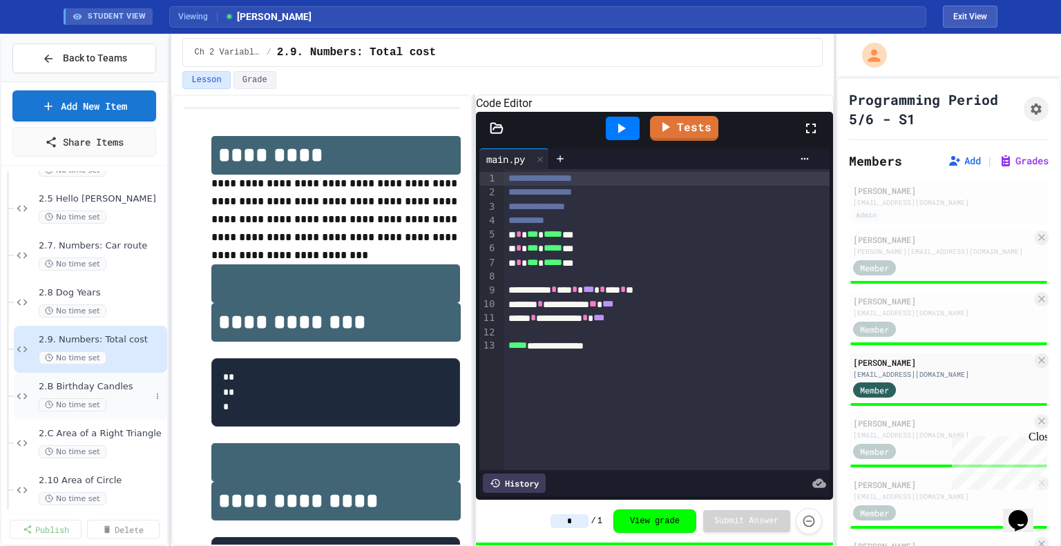
click at [118, 400] on div "No time set" at bounding box center [95, 405] width 112 height 13
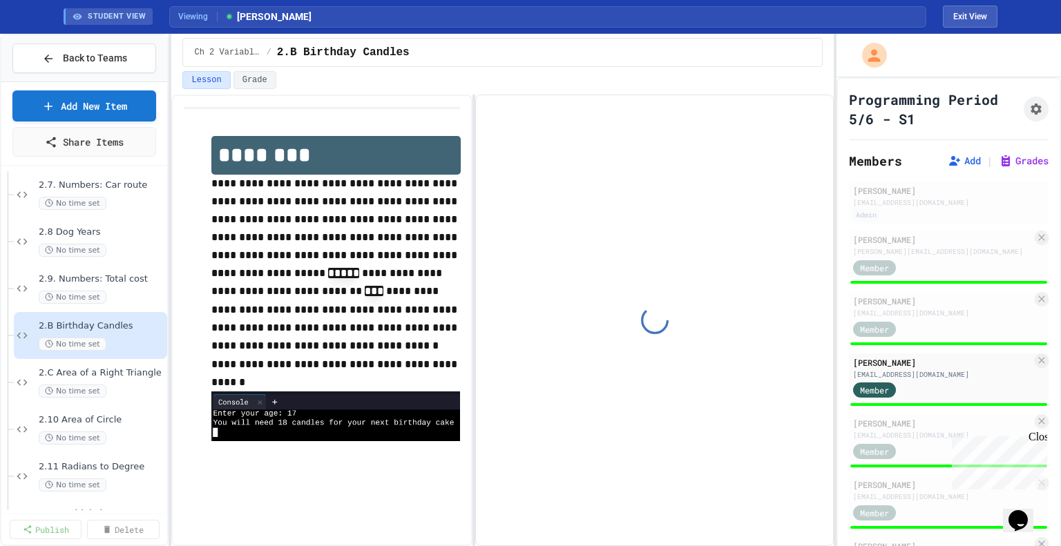
scroll to position [218, 0]
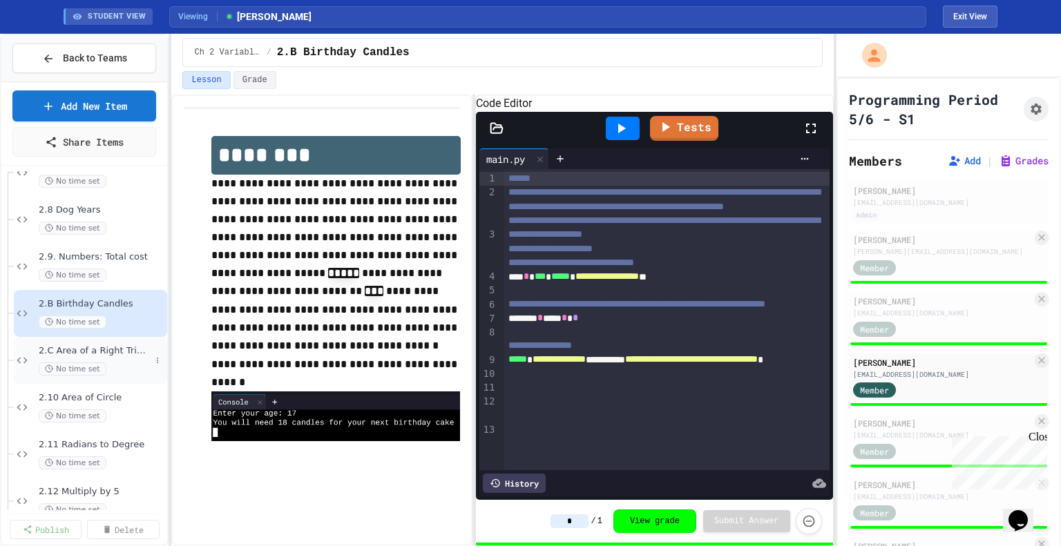
click at [121, 353] on span "2.C Area of a Right Triangle" at bounding box center [95, 351] width 112 height 12
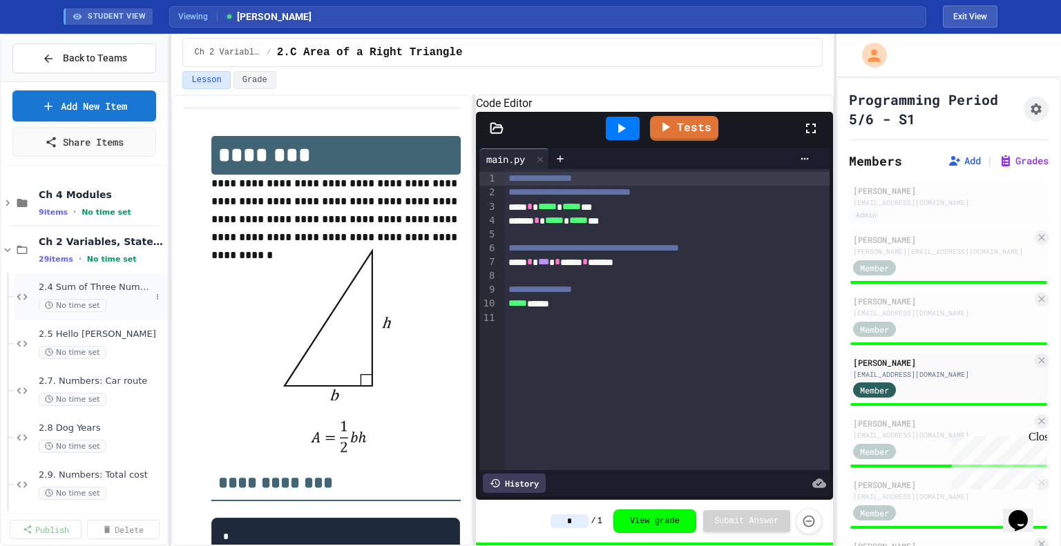
click at [115, 294] on div "2.4 Sum of Three Numbers No time set" at bounding box center [95, 297] width 112 height 30
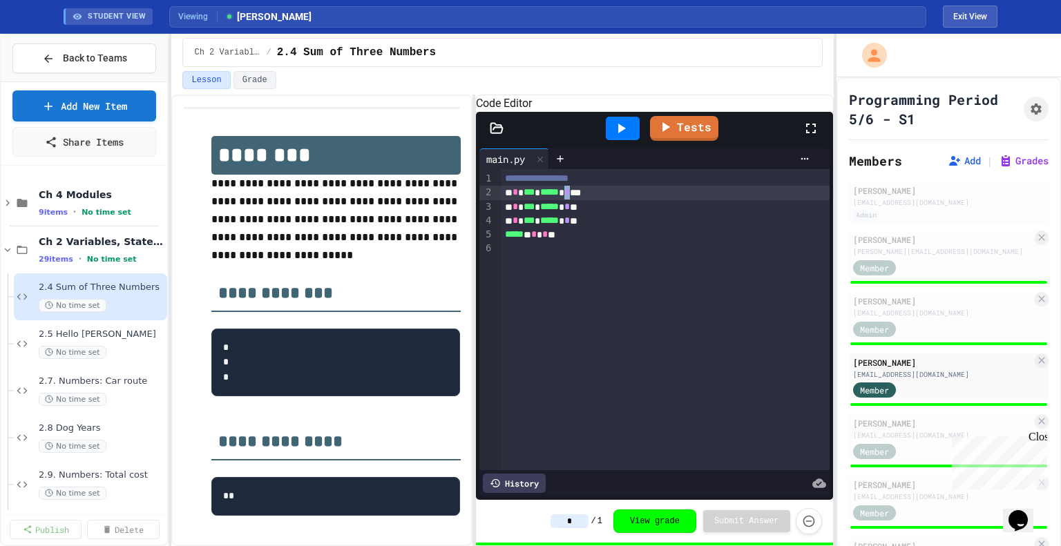
click at [570, 197] on span "*" at bounding box center [567, 192] width 6 height 10
drag, startPoint x: 592, startPoint y: 265, endPoint x: 512, endPoint y: 214, distance: 95.1
click at [512, 214] on div "**********" at bounding box center [665, 319] width 329 height 301
click at [559, 225] on span "*****" at bounding box center [549, 221] width 19 height 10
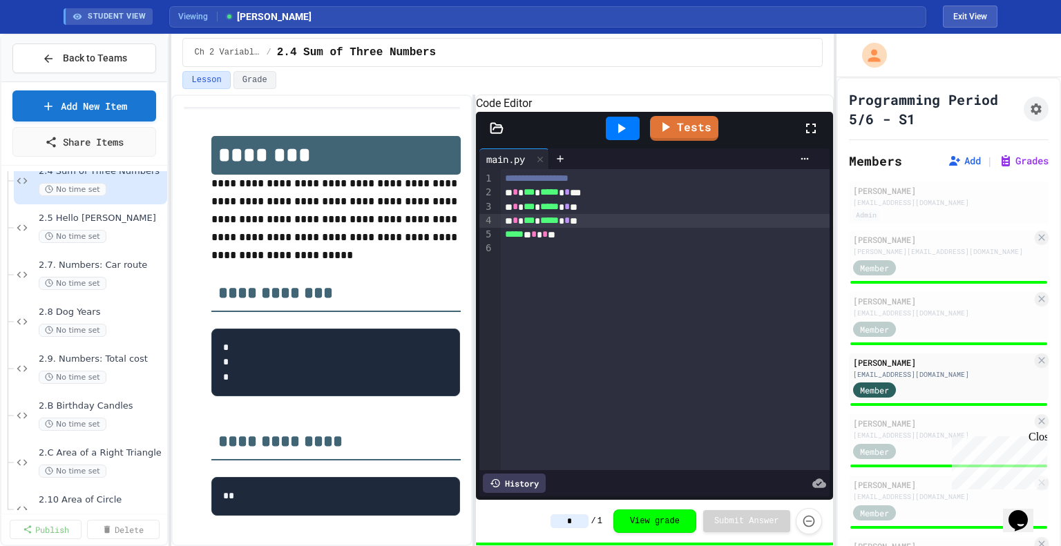
scroll to position [118, 0]
click at [105, 218] on span "2.5 Hello [PERSON_NAME]" at bounding box center [95, 217] width 112 height 12
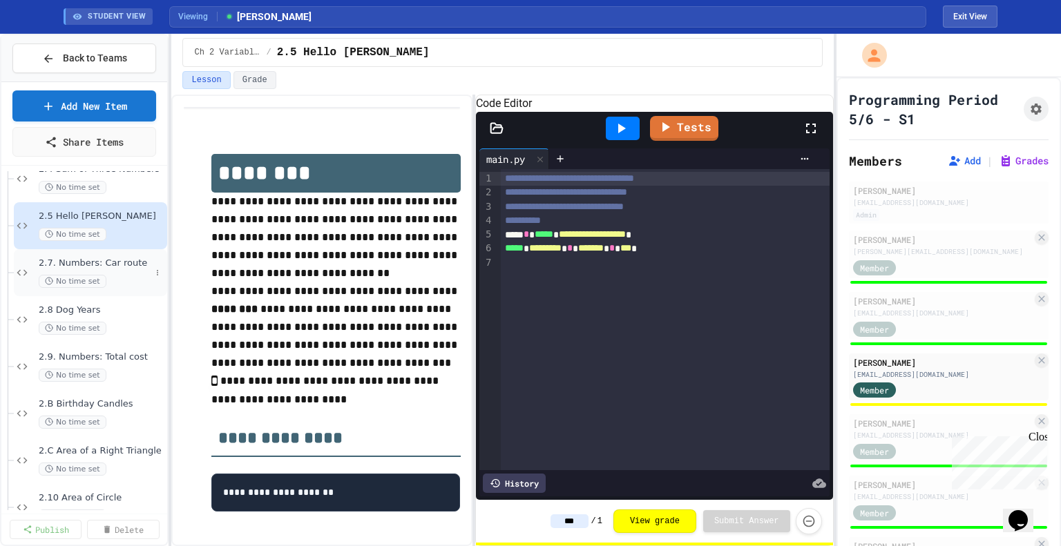
click at [104, 259] on span "2.7. Numbers: Car route" at bounding box center [95, 264] width 112 height 12
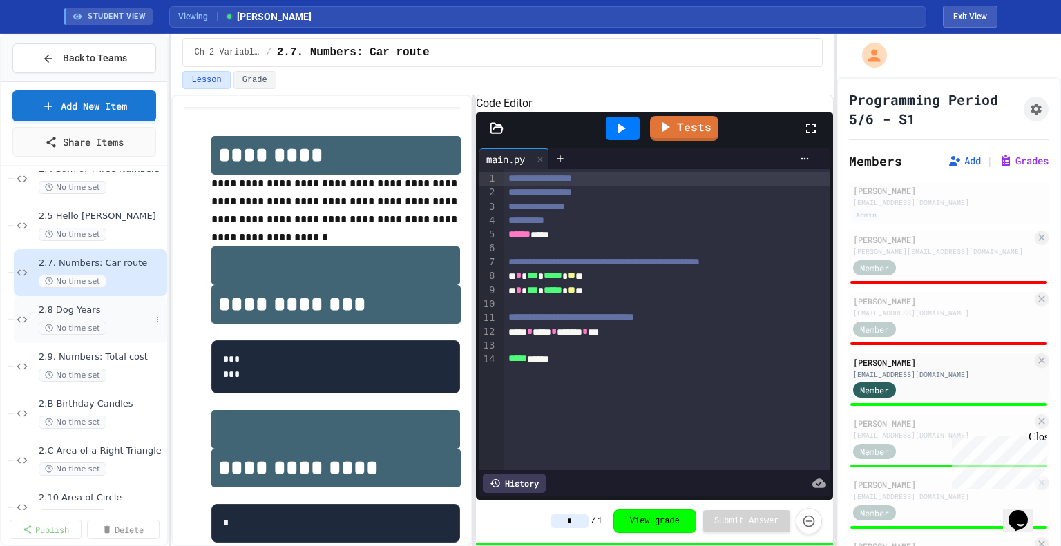
click at [110, 316] on div "2.8 Dog Years No time set" at bounding box center [95, 320] width 112 height 30
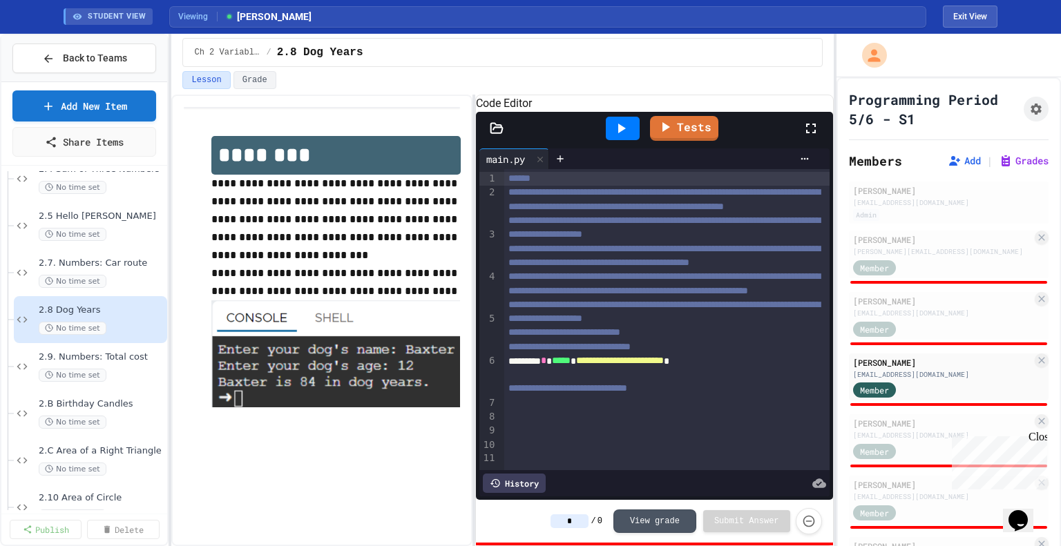
scroll to position [111, 0]
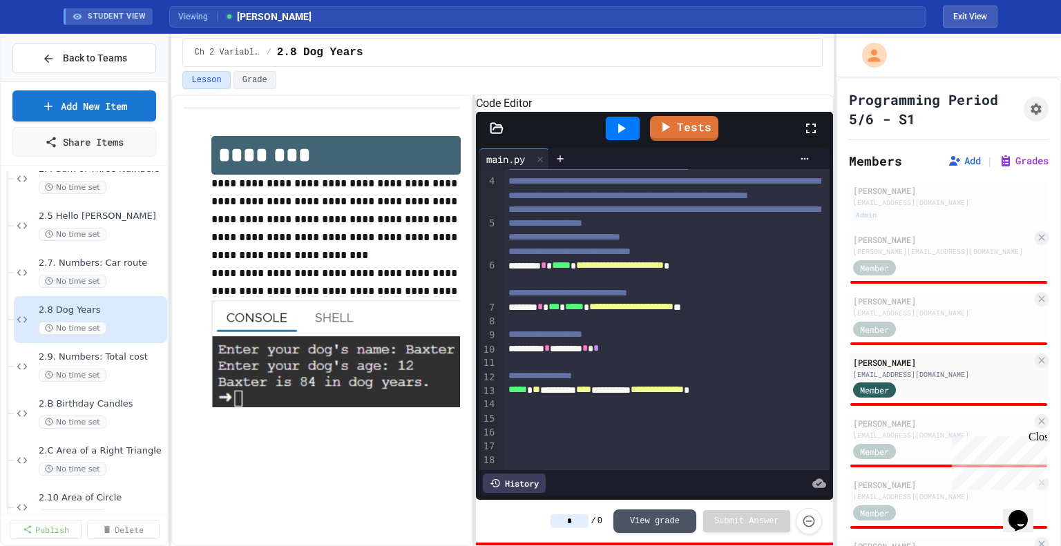
click at [548, 484] on div at bounding box center [686, 483] width 280 height 19
click at [533, 484] on div "History" at bounding box center [514, 483] width 63 height 19
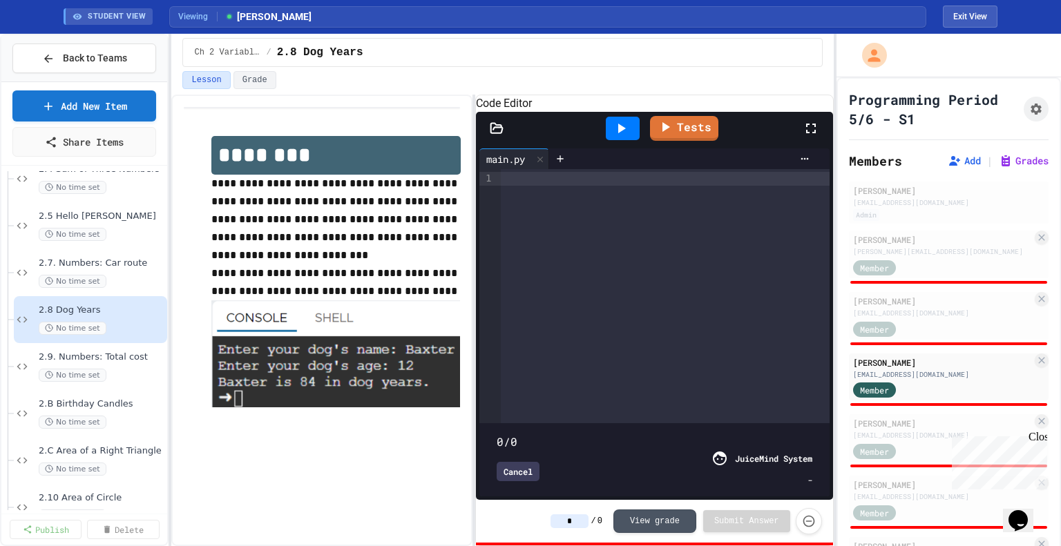
type input "***"
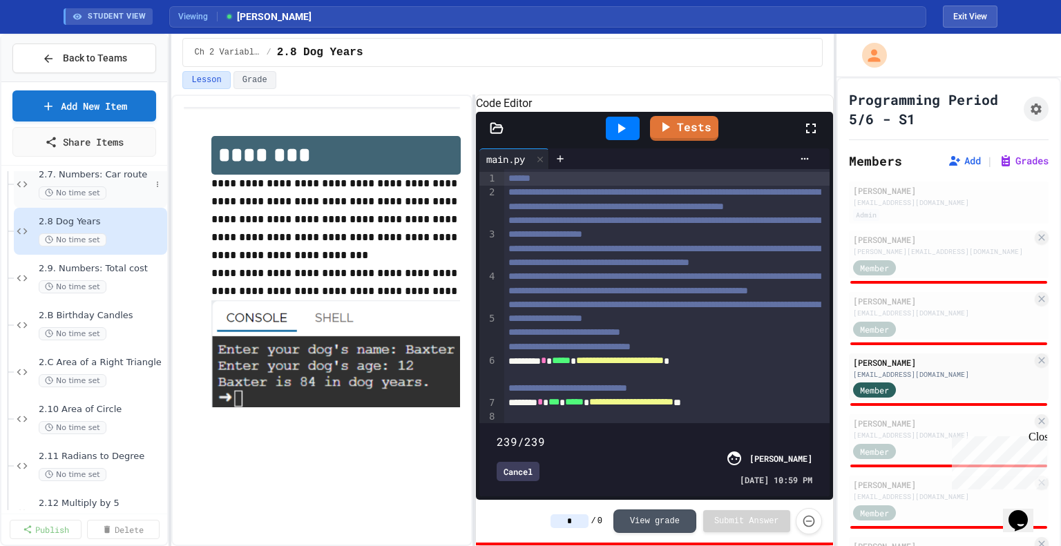
scroll to position [235, 0]
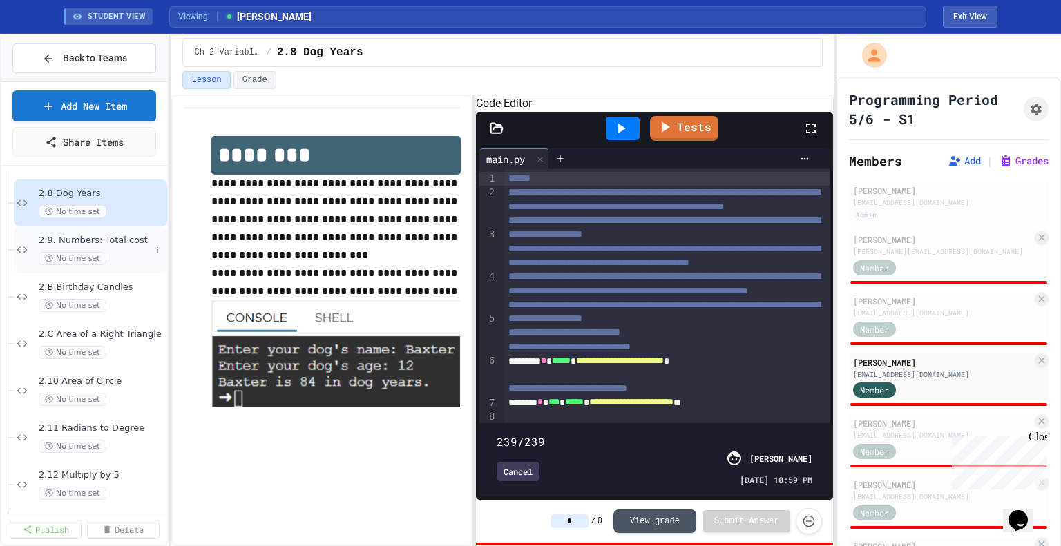
click at [126, 235] on span "2.9. Numbers: Total cost" at bounding box center [95, 241] width 112 height 12
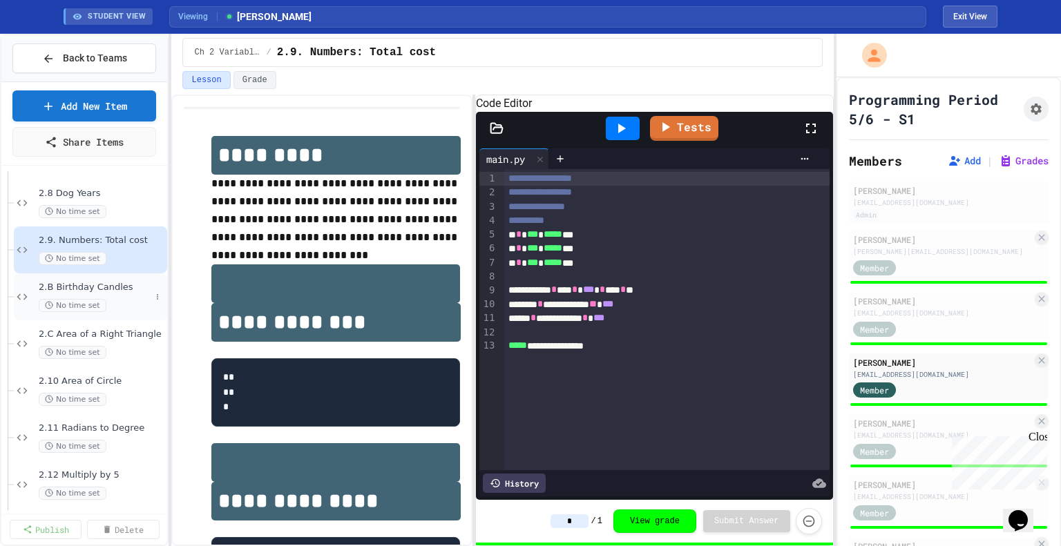
click at [130, 289] on span "2.B Birthday Candles" at bounding box center [95, 288] width 112 height 12
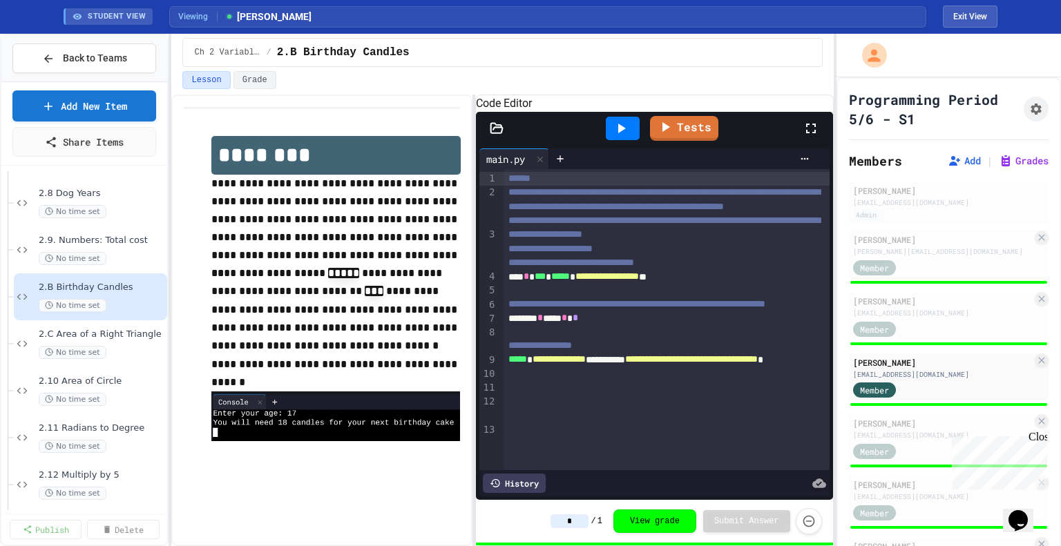
click at [531, 492] on div "History" at bounding box center [514, 483] width 63 height 19
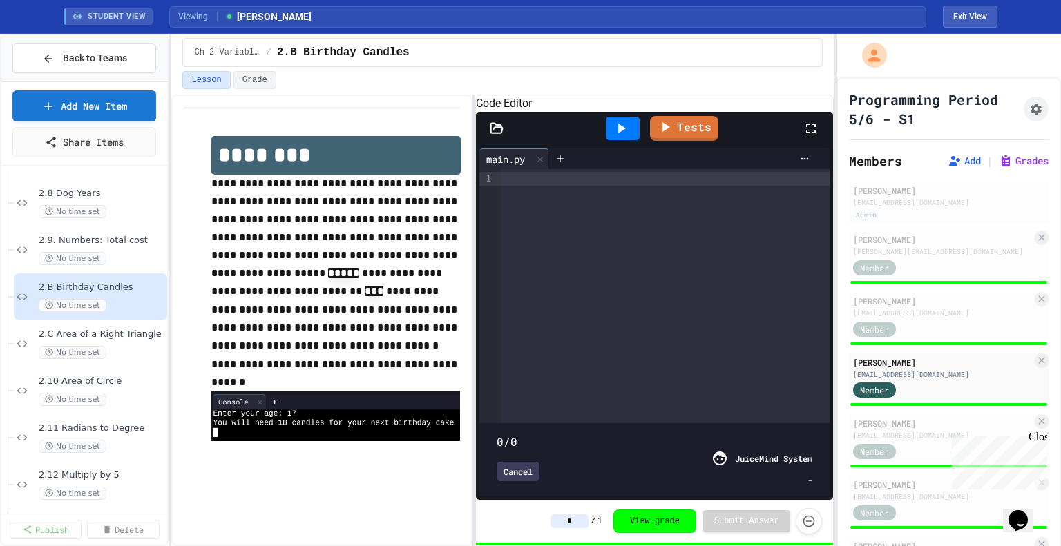
type input "**"
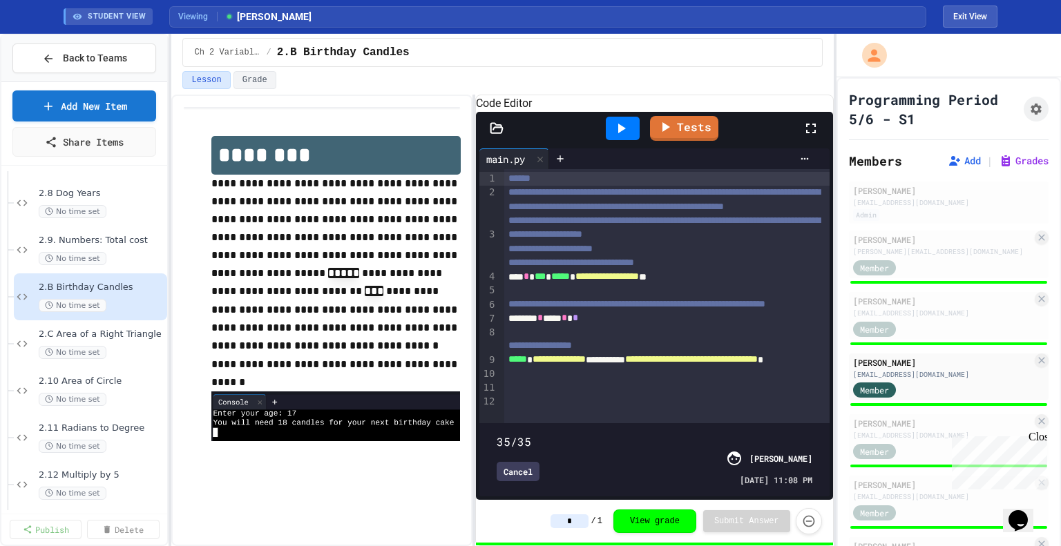
scroll to position [53, 0]
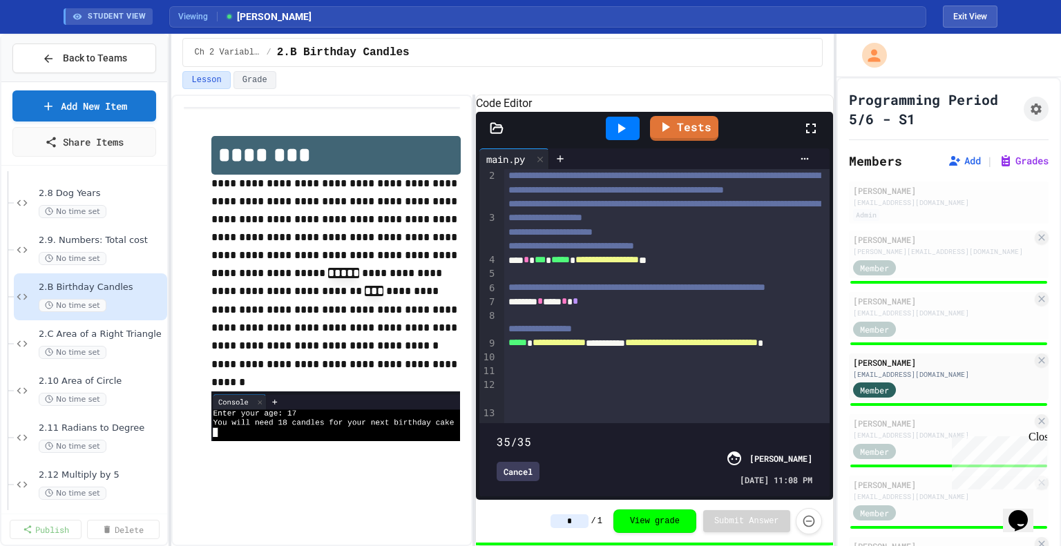
click at [533, 464] on div "Cancel" at bounding box center [518, 471] width 43 height 19
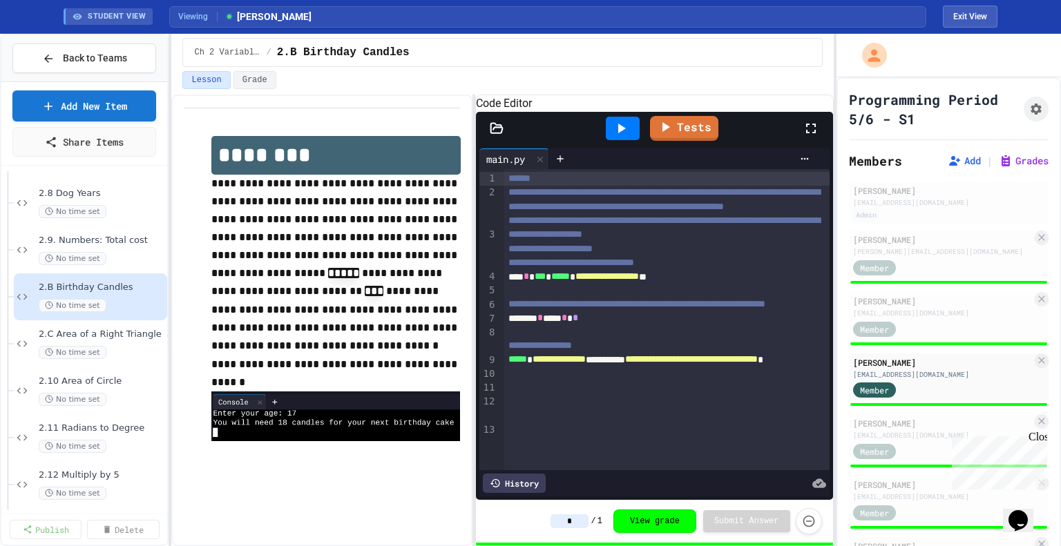
click at [528, 480] on div "History" at bounding box center [514, 483] width 63 height 19
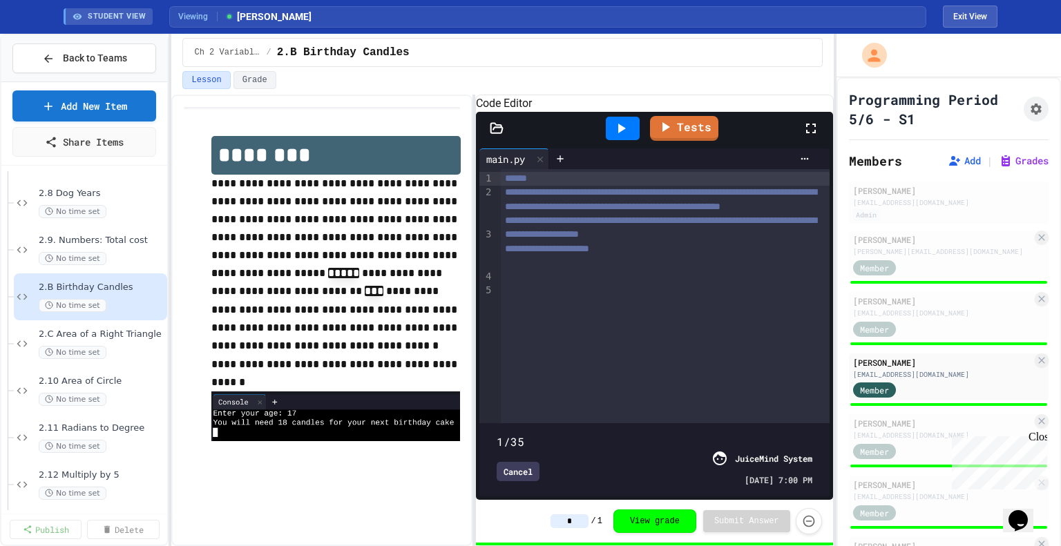
scroll to position [0, 0]
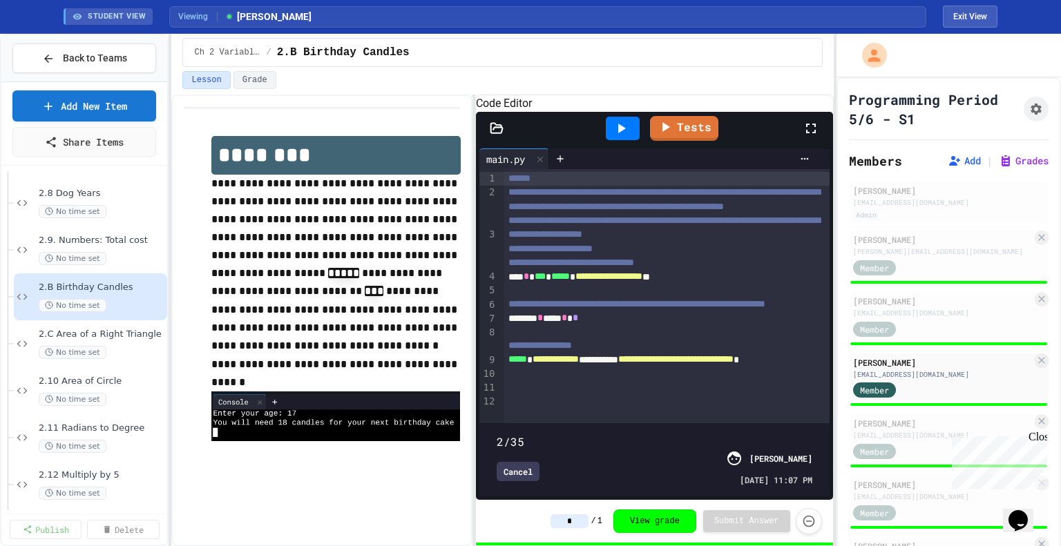
drag, startPoint x: 812, startPoint y: 424, endPoint x: 504, endPoint y: 419, distance: 308.2
click at [497, 435] on span at bounding box center [497, 435] width 0 height 0
drag, startPoint x: 511, startPoint y: 424, endPoint x: 694, endPoint y: 441, distance: 184.5
click at [694, 441] on div "22/35 Cancel [PERSON_NAME] [DATE] 11:07 PM" at bounding box center [654, 460] width 343 height 66
type input "**"
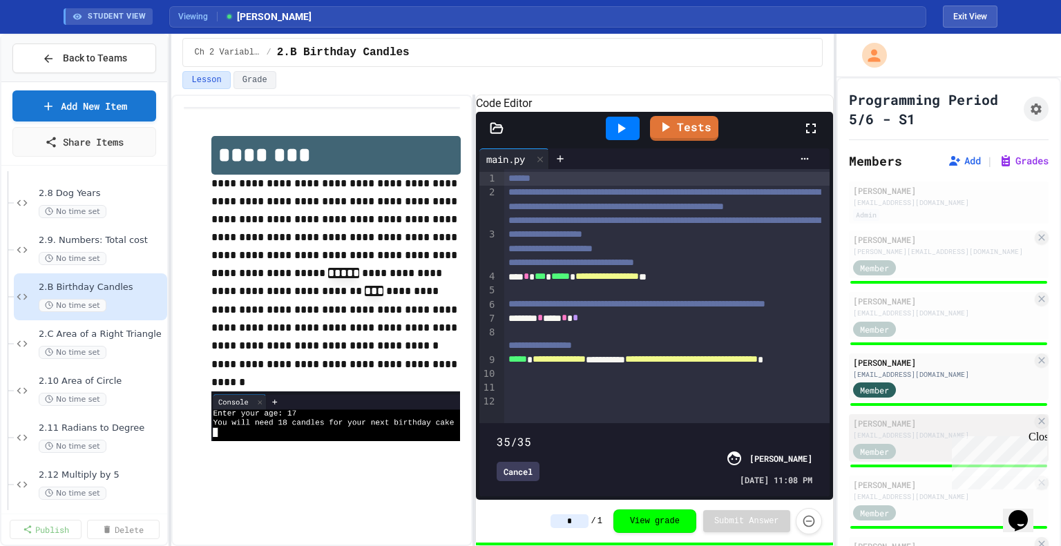
drag, startPoint x: 692, startPoint y: 422, endPoint x: 867, endPoint y: 421, distance: 174.8
click at [867, 421] on div "**********" at bounding box center [530, 290] width 1061 height 513
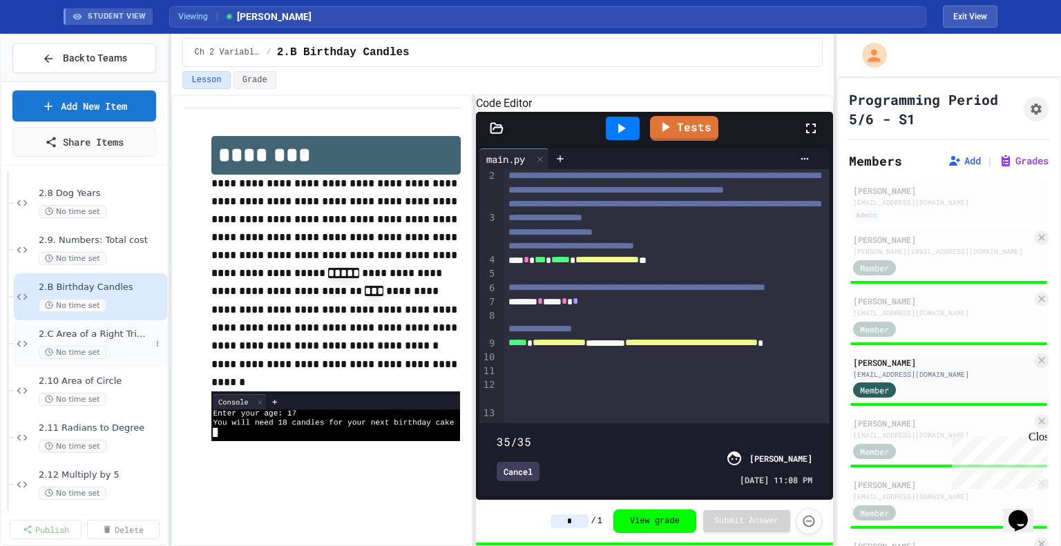
click at [122, 346] on div "No time set" at bounding box center [95, 352] width 112 height 13
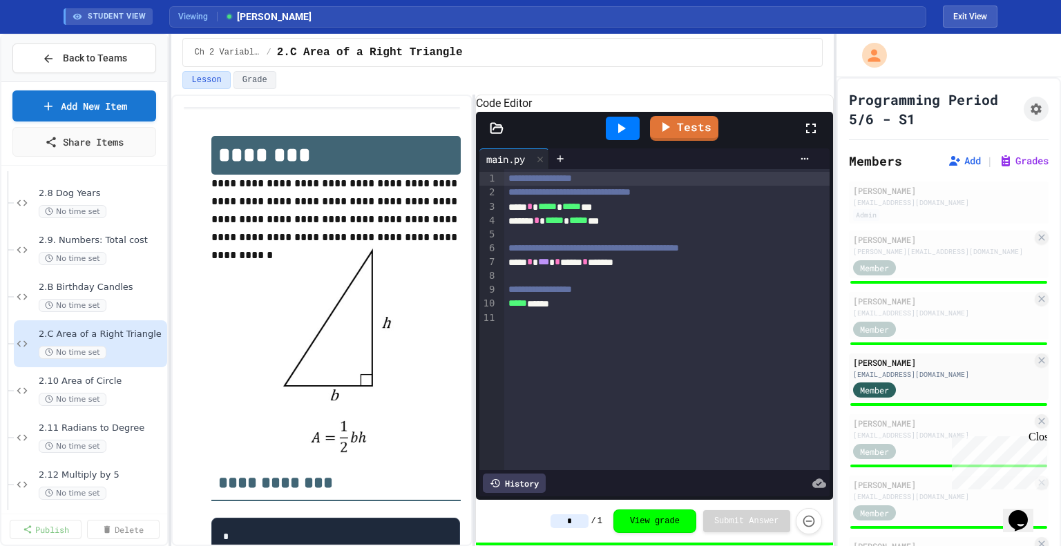
click at [517, 482] on div "History" at bounding box center [514, 483] width 63 height 19
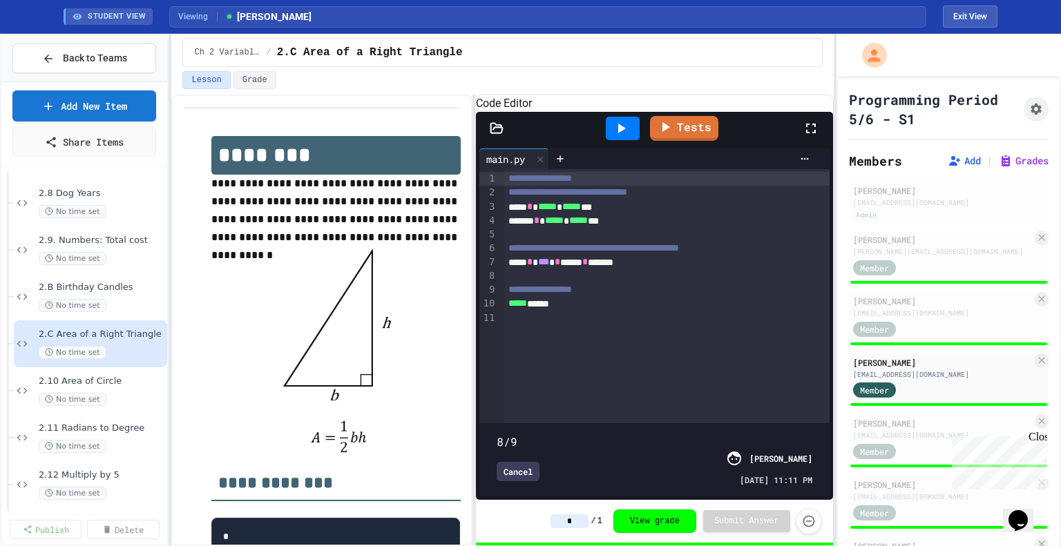
type input "*"
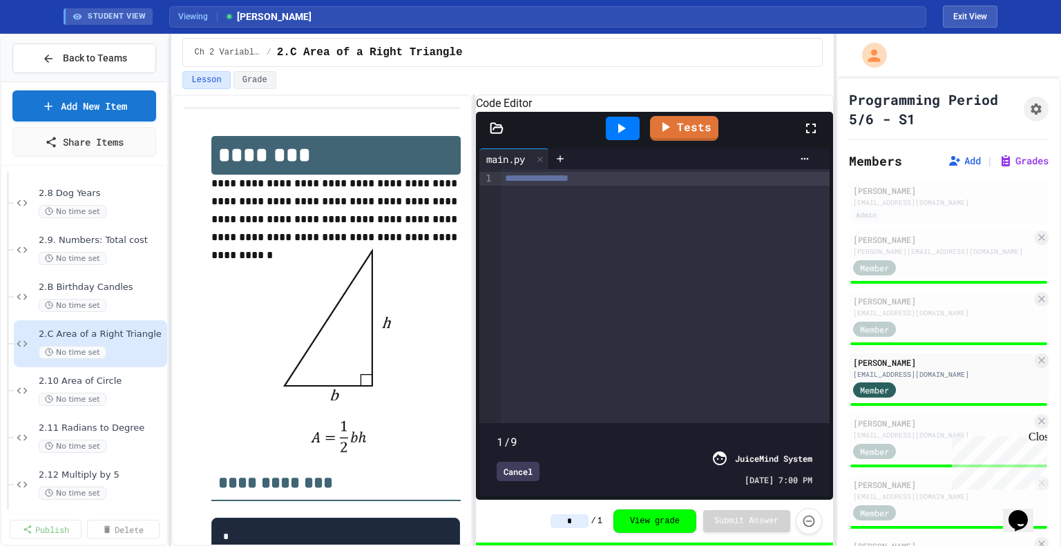
drag, startPoint x: 812, startPoint y: 426, endPoint x: 455, endPoint y: 369, distance: 361.6
click at [455, 369] on div "**********" at bounding box center [502, 321] width 662 height 452
click at [97, 393] on span "No time set" at bounding box center [73, 399] width 68 height 13
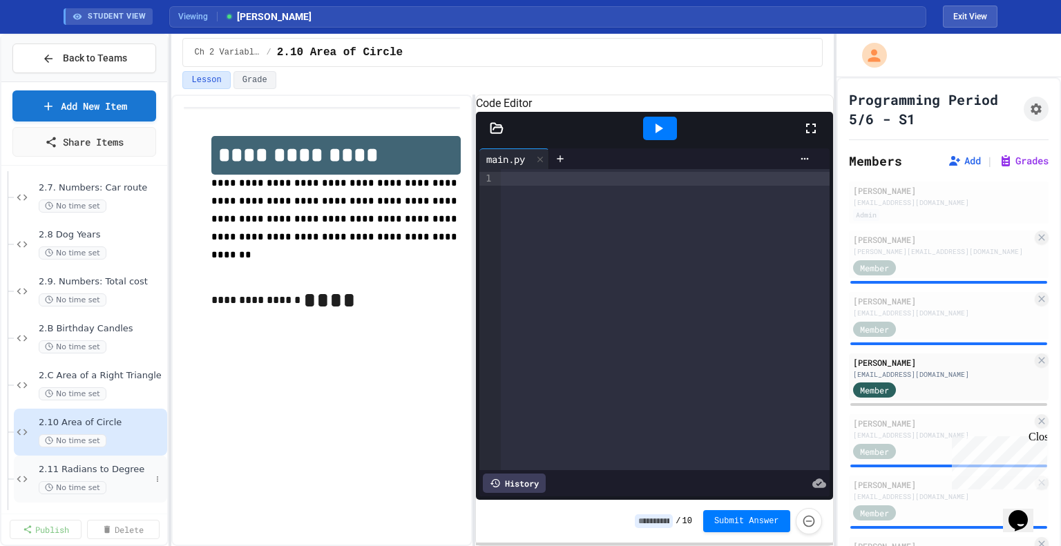
scroll to position [193, 0]
click at [125, 330] on span "2.B Birthday Candles" at bounding box center [95, 330] width 112 height 12
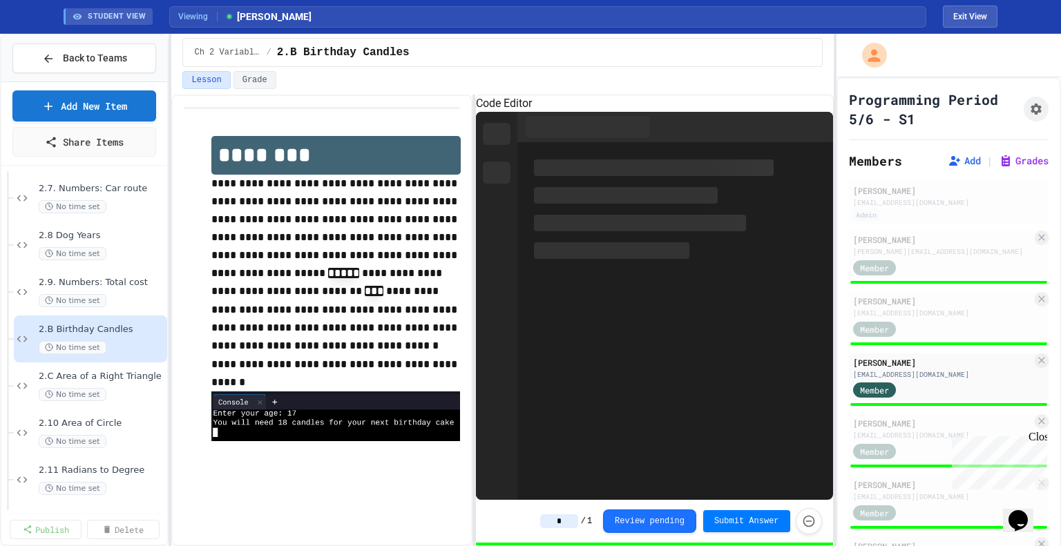
click at [115, 281] on span "2.9. Numbers: Total cost" at bounding box center [102, 283] width 126 height 12
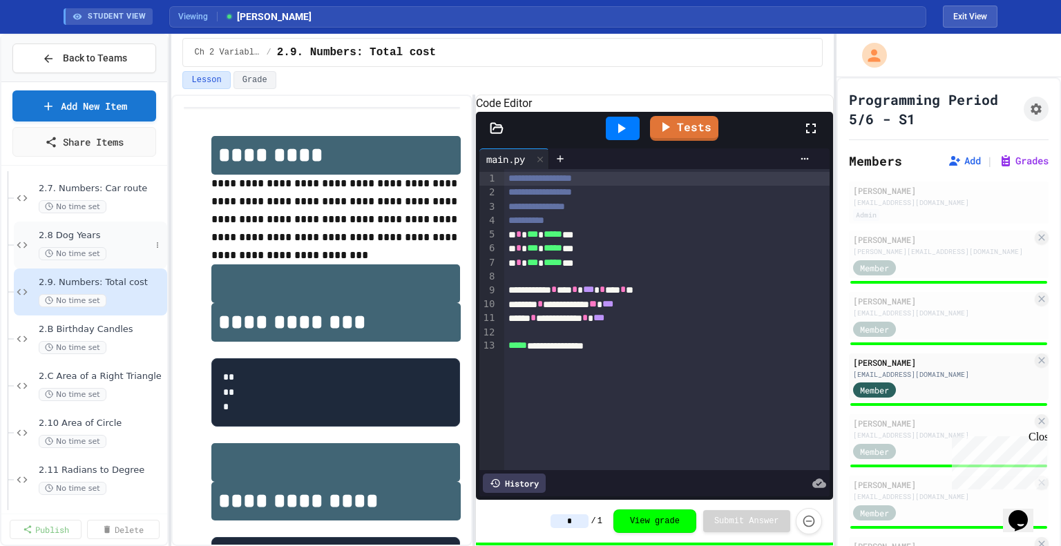
click at [93, 239] on span "2.8 Dog Years" at bounding box center [95, 236] width 112 height 12
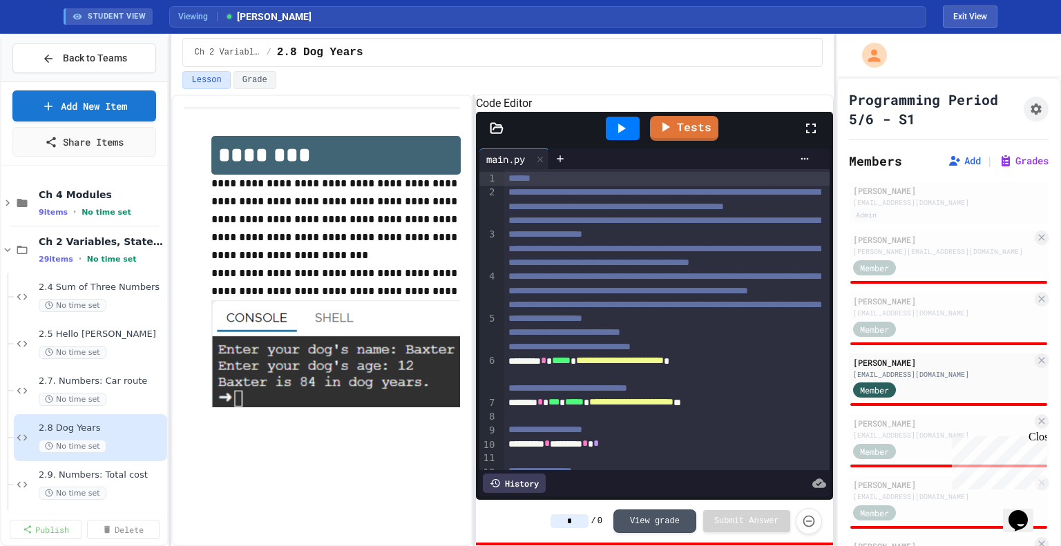
scroll to position [111, 0]
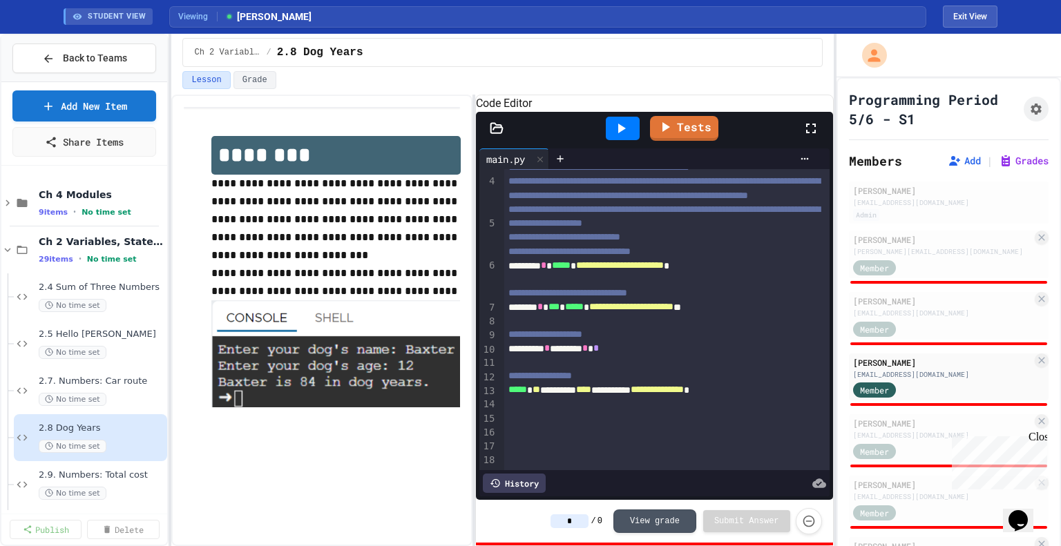
click at [544, 488] on div "History" at bounding box center [514, 483] width 63 height 19
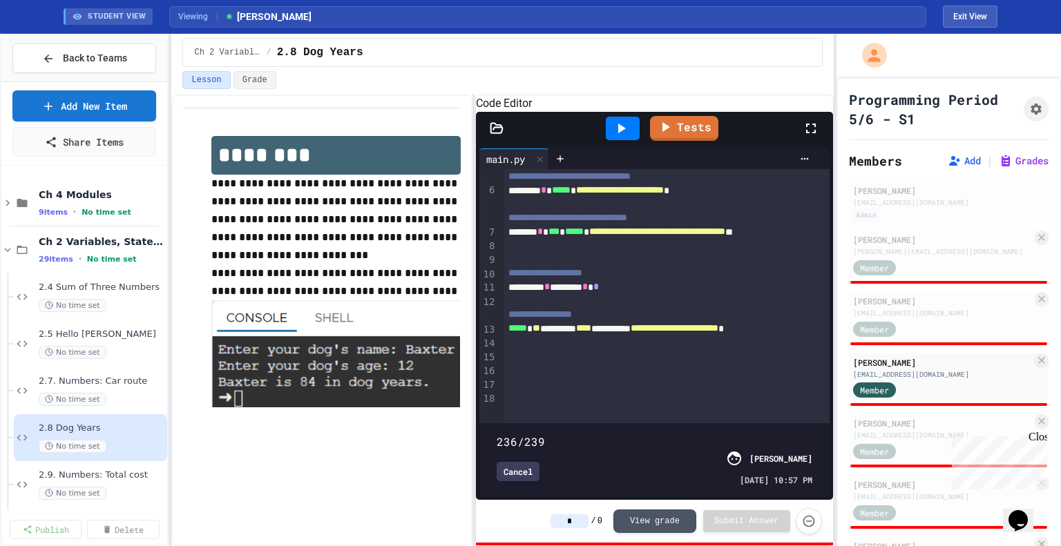
scroll to position [179, 0]
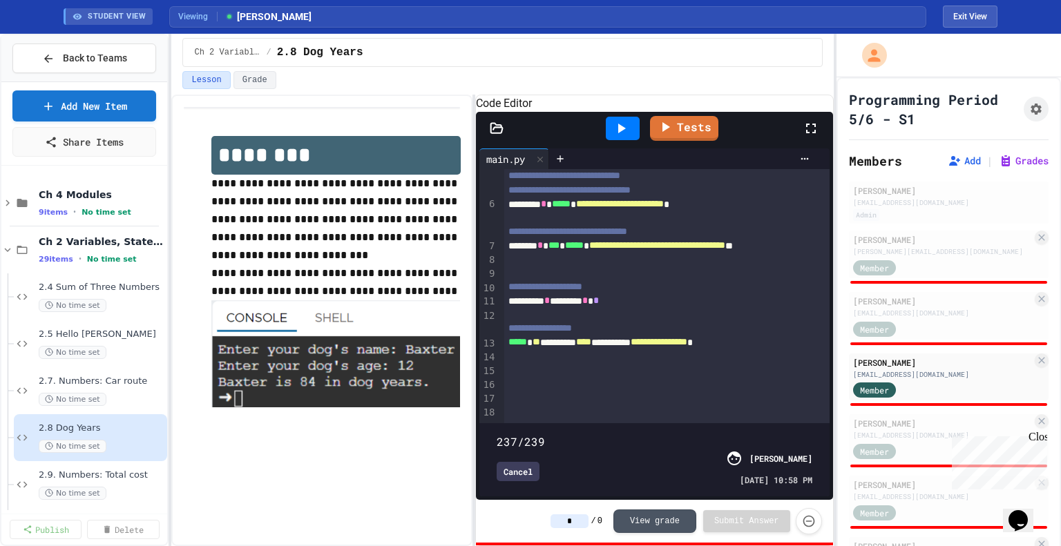
type input "***"
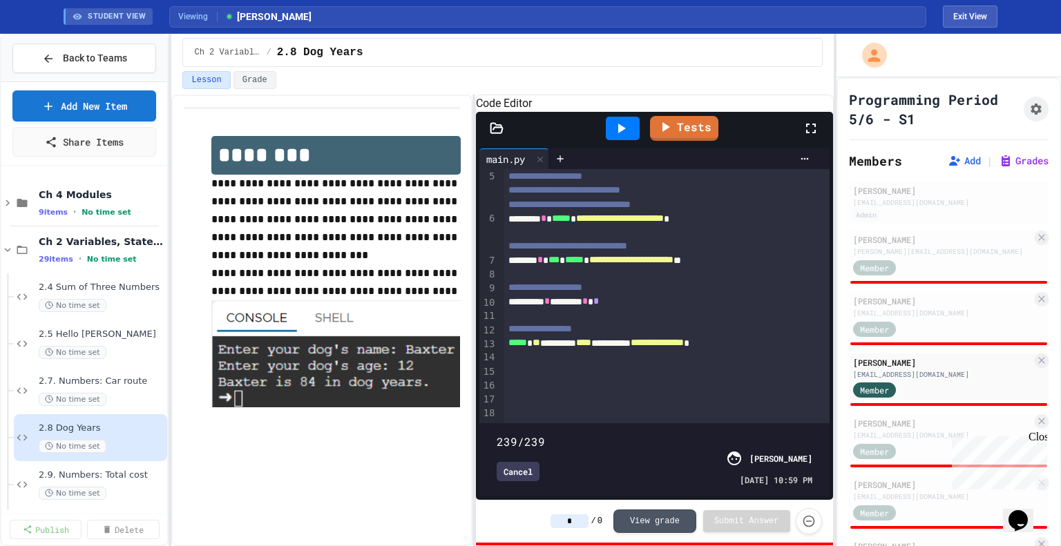
drag, startPoint x: 806, startPoint y: 424, endPoint x: 821, endPoint y: 403, distance: 25.3
click at [821, 403] on div "**********" at bounding box center [654, 332] width 350 height 327
click at [821, 353] on div "**********" at bounding box center [666, 190] width 325 height 326
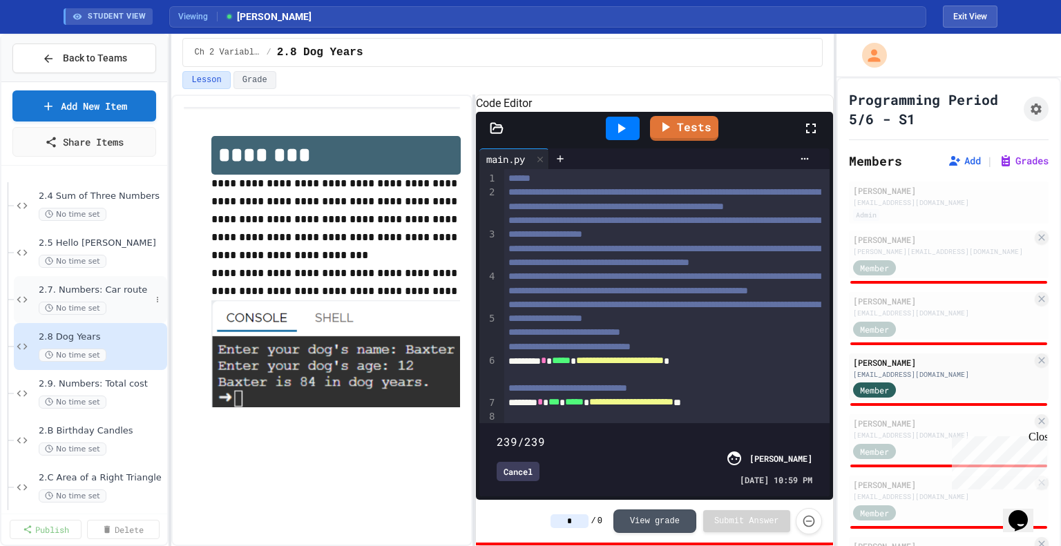
scroll to position [96, 0]
click at [129, 391] on div "No time set" at bounding box center [95, 397] width 112 height 13
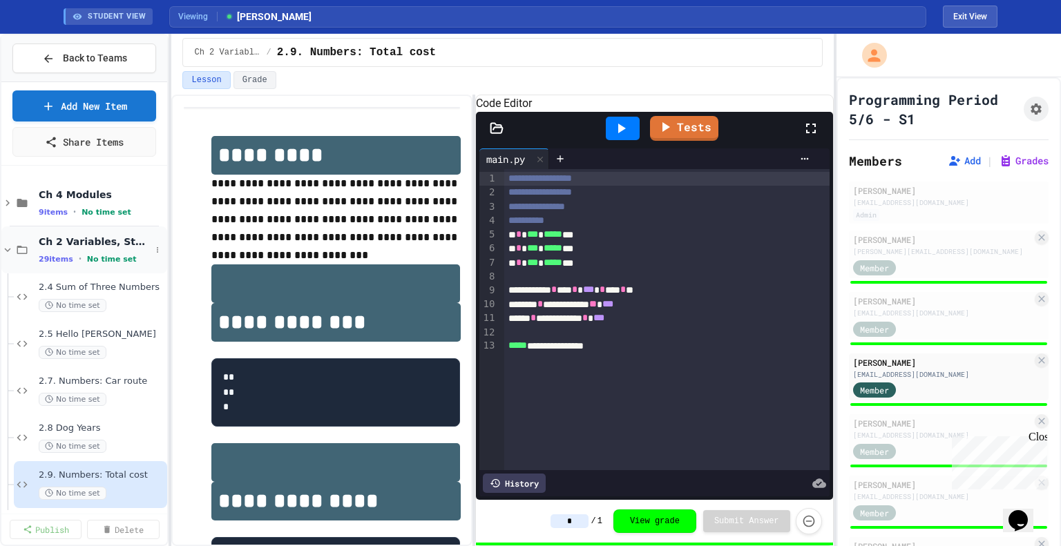
click at [3, 249] on icon at bounding box center [7, 250] width 12 height 12
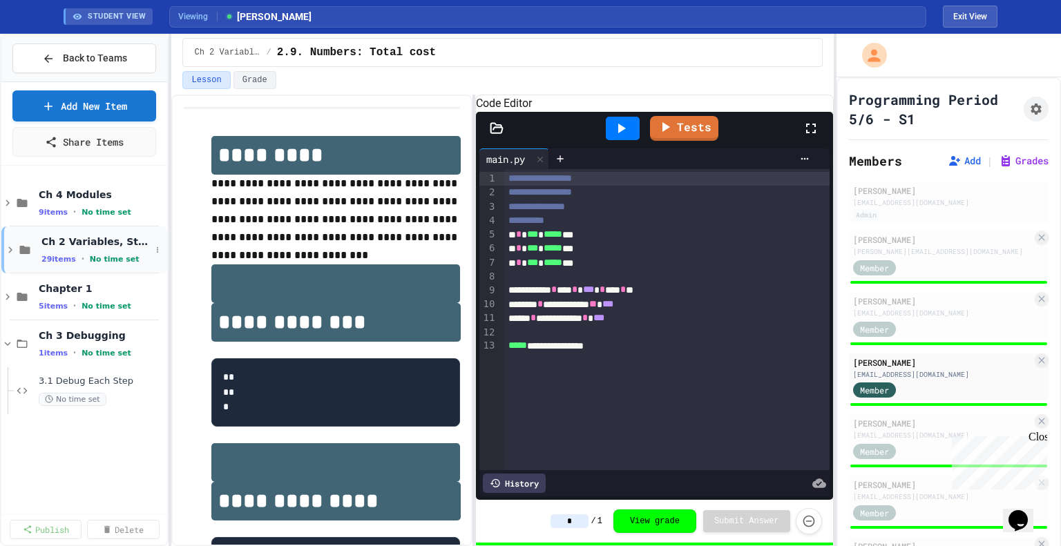
click at [12, 251] on icon at bounding box center [10, 250] width 12 height 12
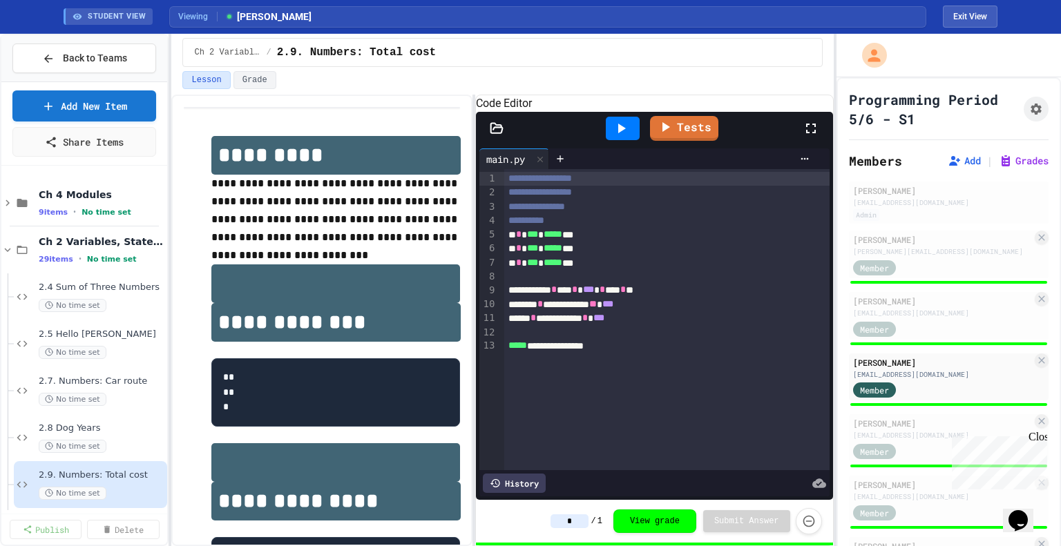
click at [12, 251] on icon at bounding box center [7, 250] width 12 height 12
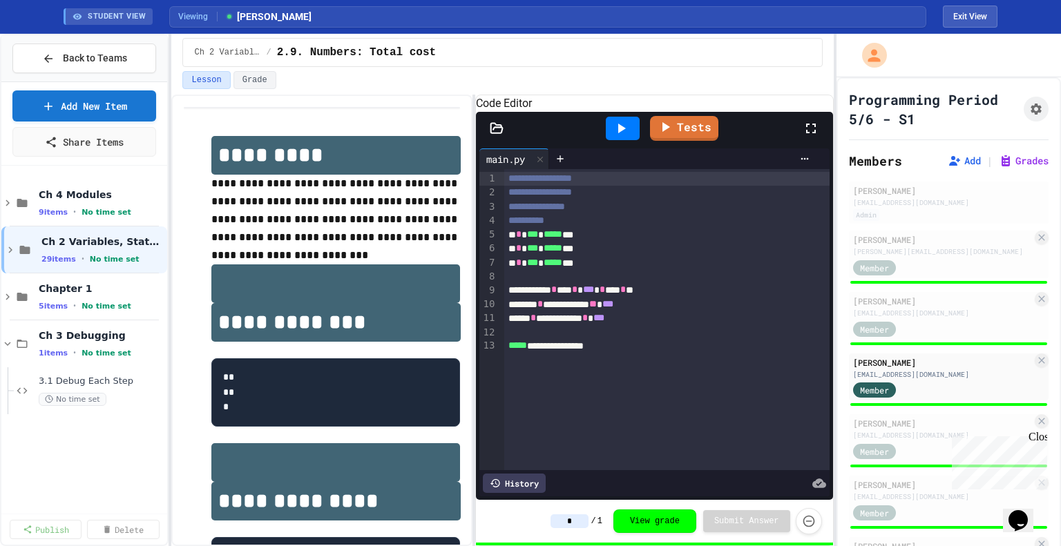
click at [12, 251] on icon at bounding box center [10, 250] width 12 height 12
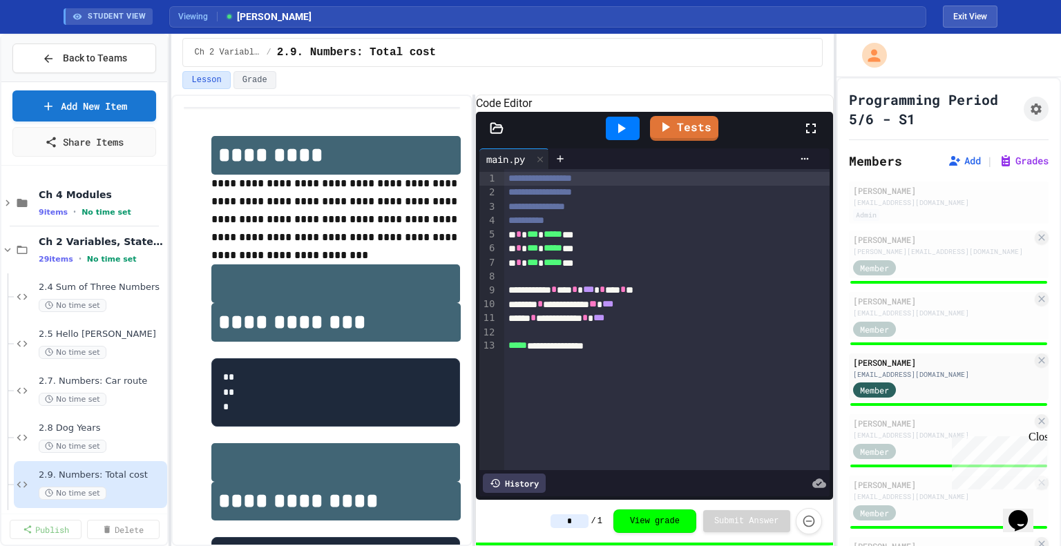
click at [12, 251] on icon at bounding box center [7, 250] width 12 height 12
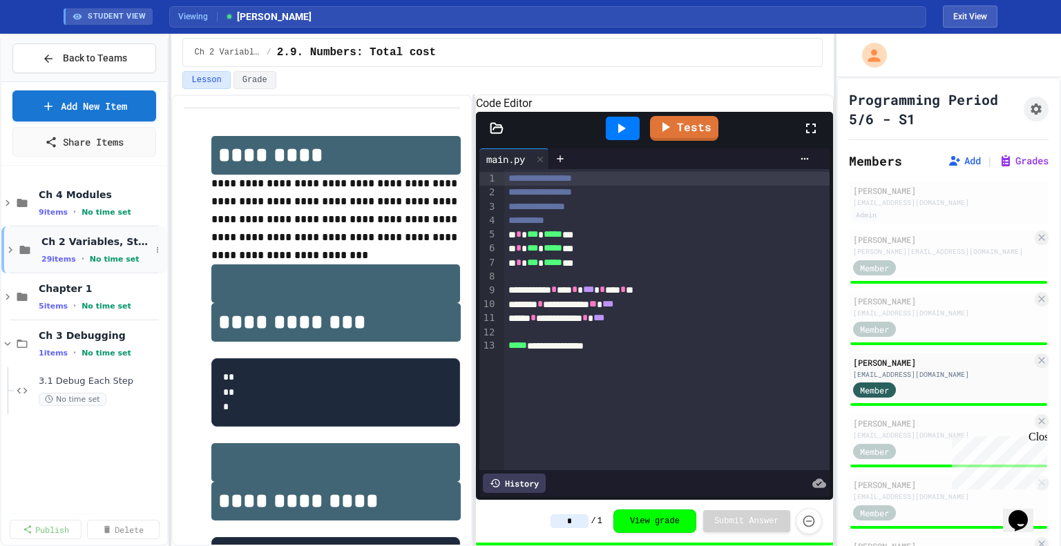
click at [10, 249] on icon at bounding box center [10, 250] width 12 height 12
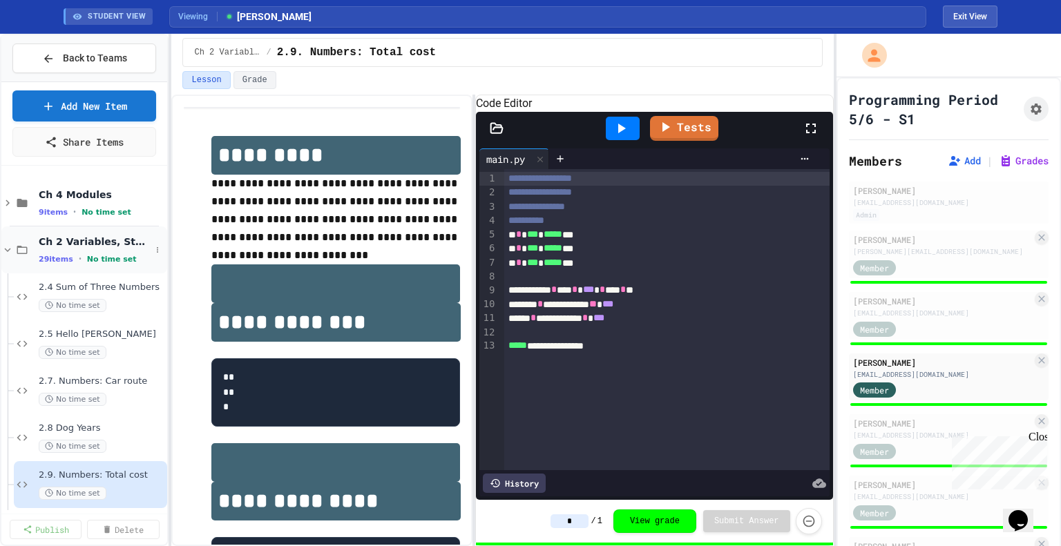
click at [7, 249] on icon at bounding box center [8, 250] width 6 height 4
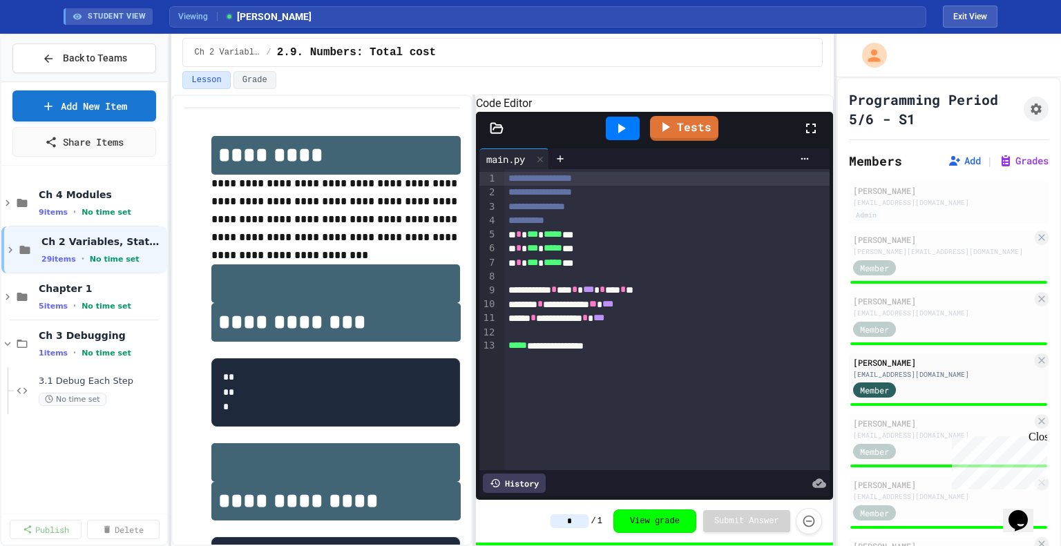
click at [7, 249] on icon at bounding box center [10, 250] width 12 height 12
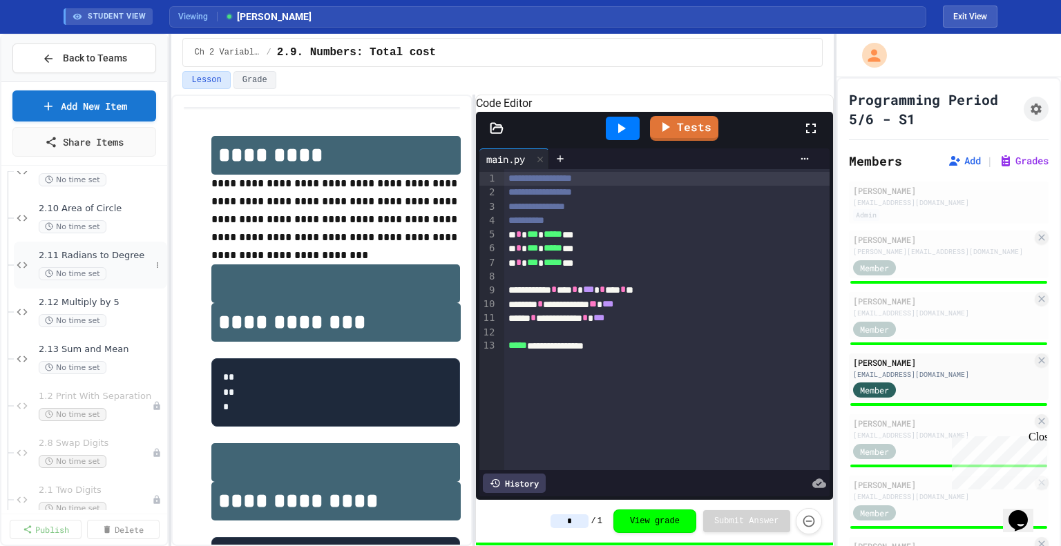
scroll to position [407, 0]
click at [121, 218] on div "2.10 Area of Circle No time set" at bounding box center [95, 219] width 112 height 30
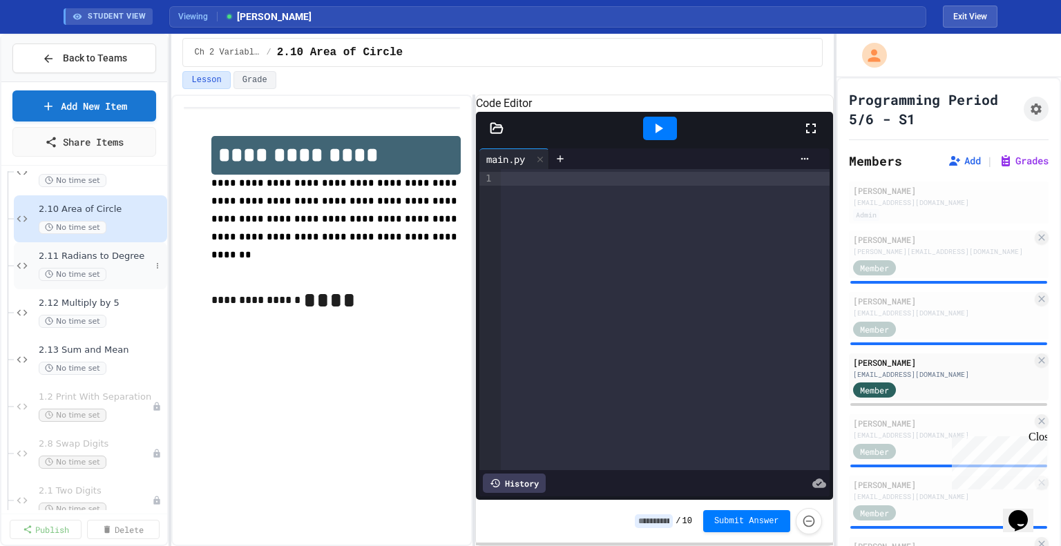
click at [124, 246] on div "2.11 Radians to Degree No time set" at bounding box center [90, 265] width 153 height 47
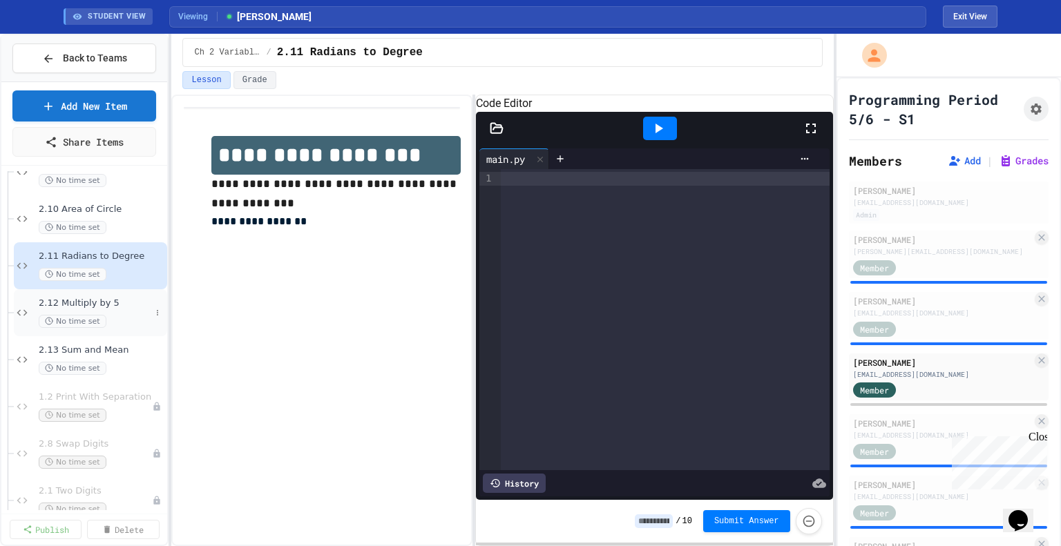
click at [126, 305] on span "2.12 Multiply by 5" at bounding box center [95, 304] width 112 height 12
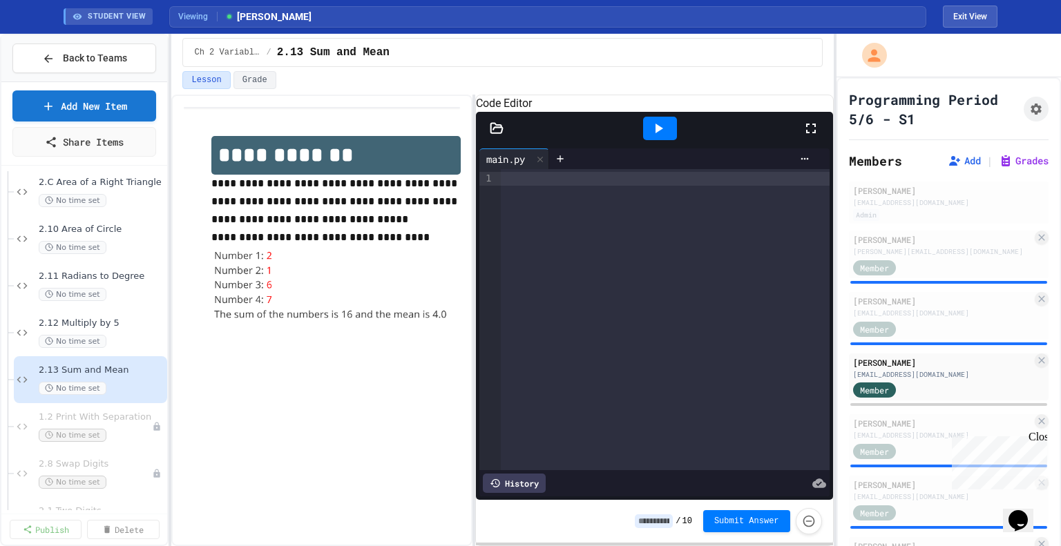
scroll to position [377, 0]
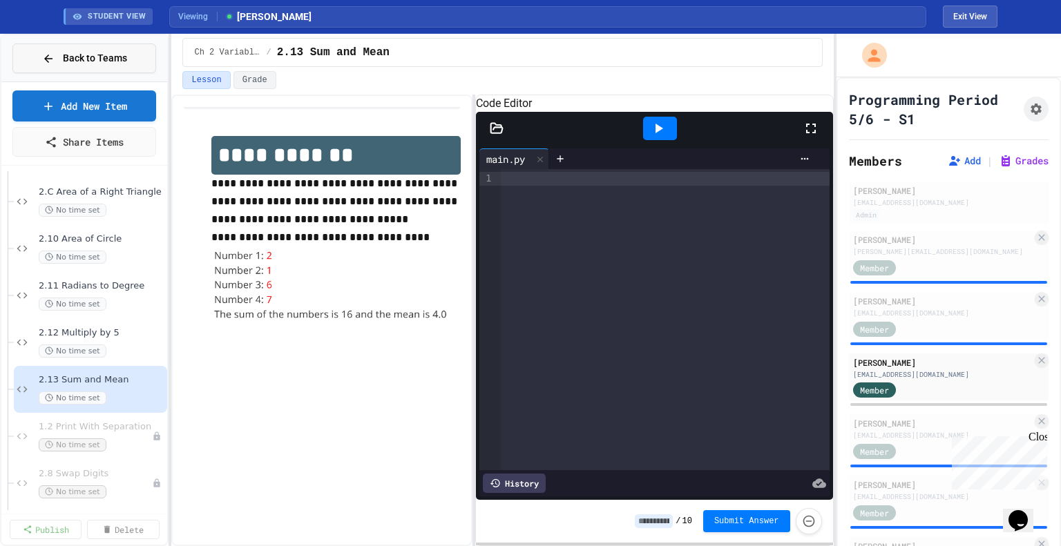
click at [64, 58] on span "Back to Teams" at bounding box center [95, 58] width 64 height 15
